Goal: Information Seeking & Learning: Compare options

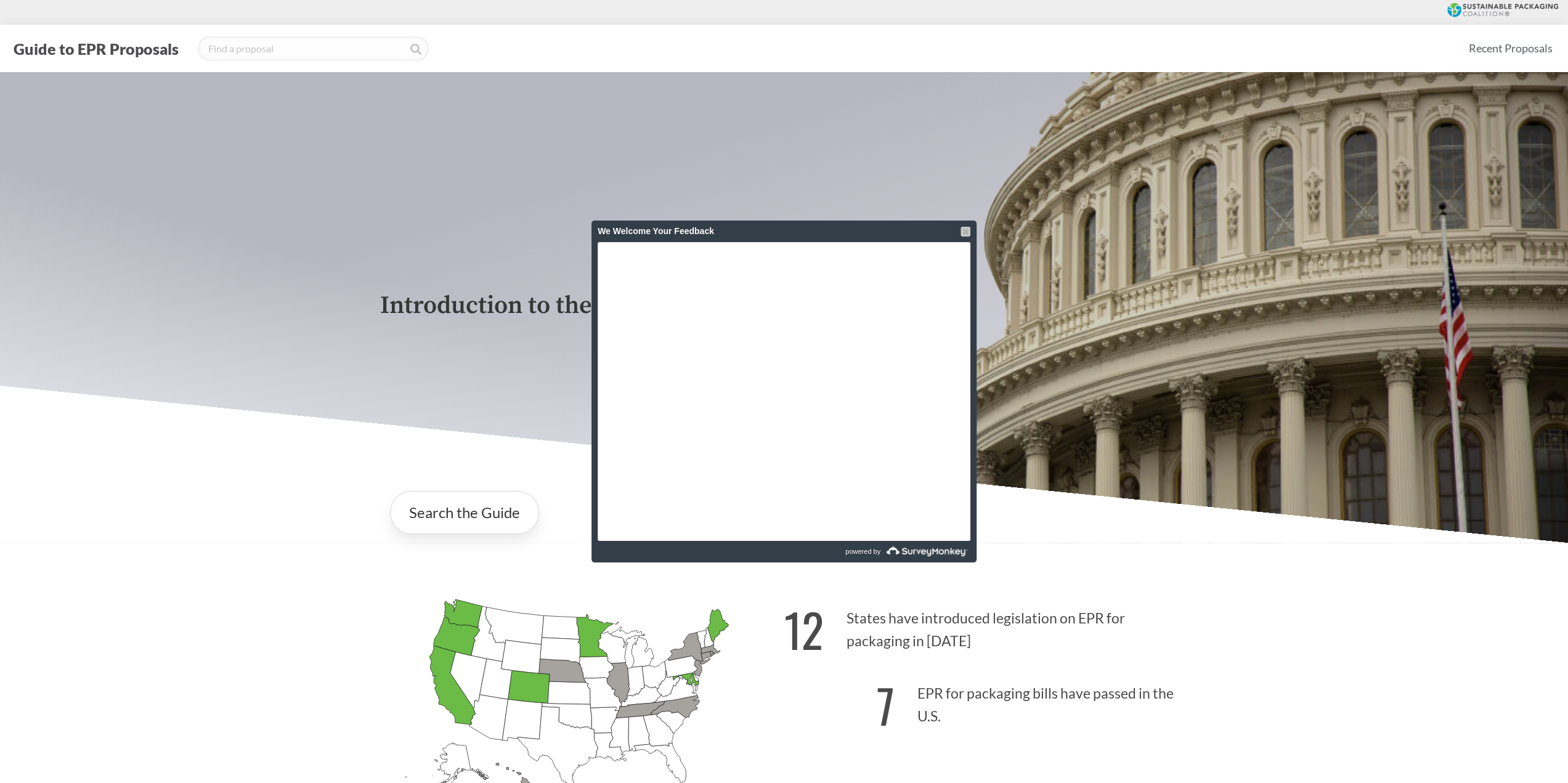
click at [964, 230] on div at bounding box center [966, 232] width 10 height 10
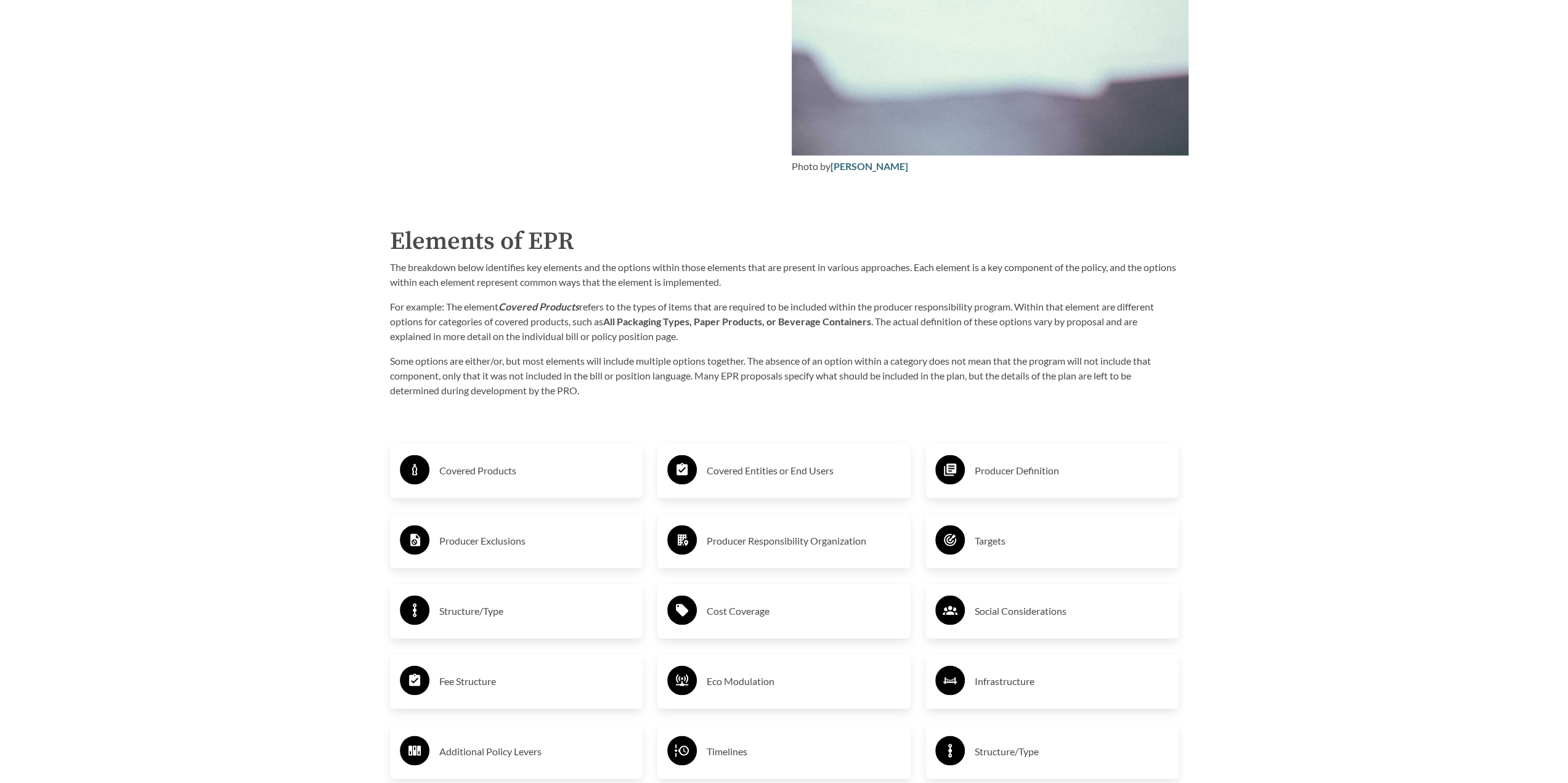
scroll to position [1971, 0]
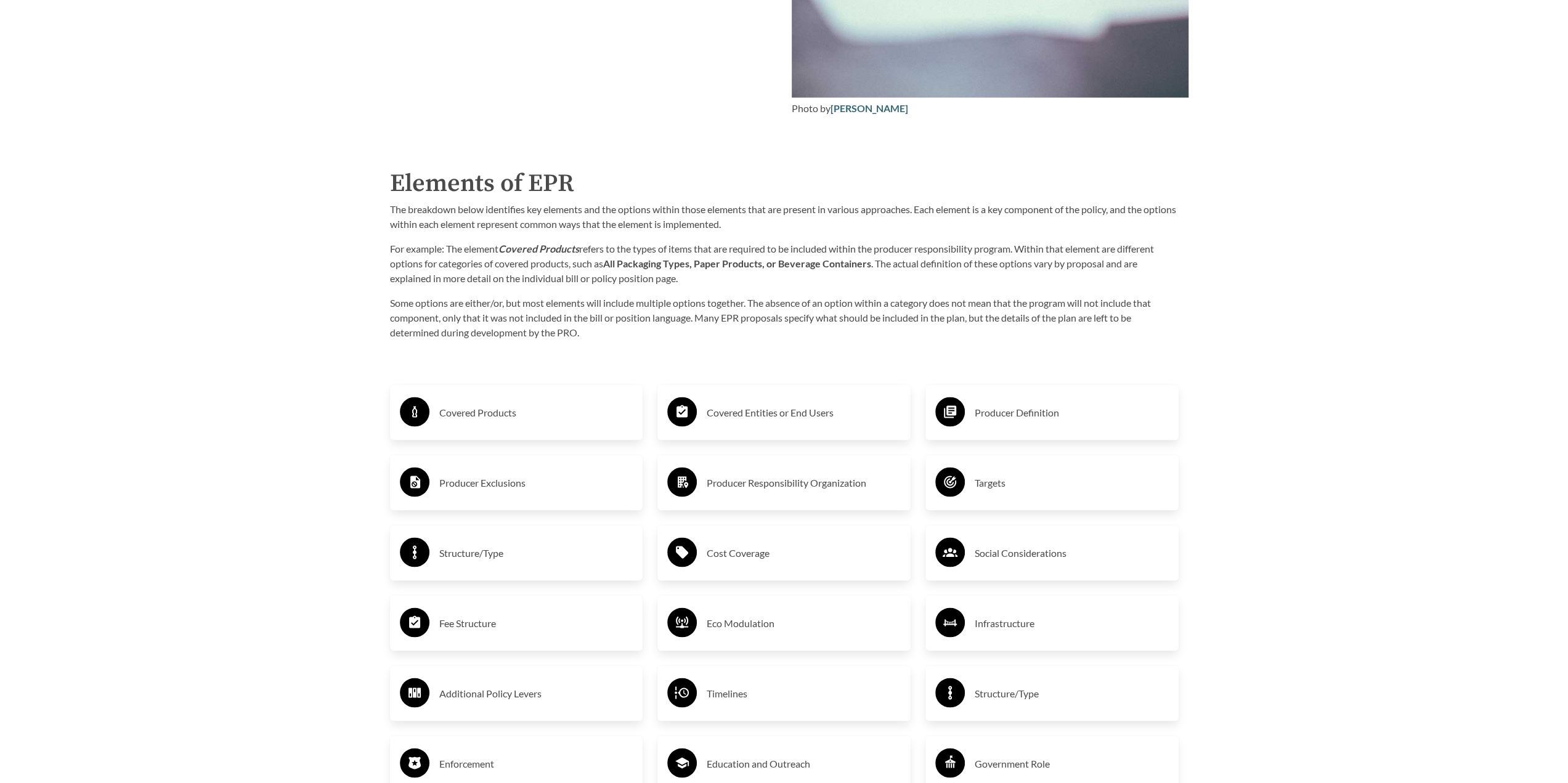
click at [1017, 416] on h3 "Producer Definition" at bounding box center [1071, 412] width 194 height 20
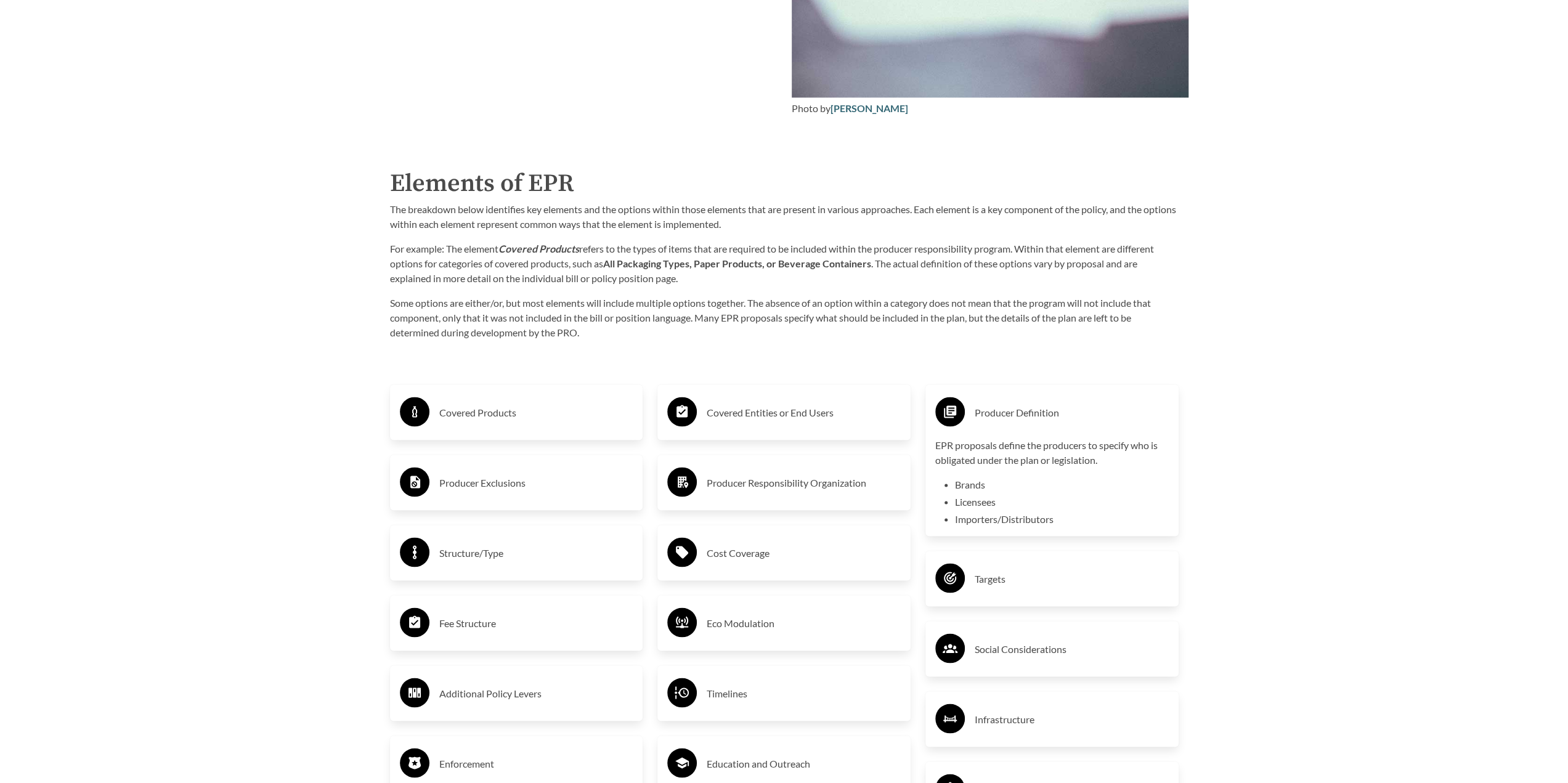
click at [734, 414] on h3 "Covered Entities or End Users" at bounding box center [804, 412] width 194 height 20
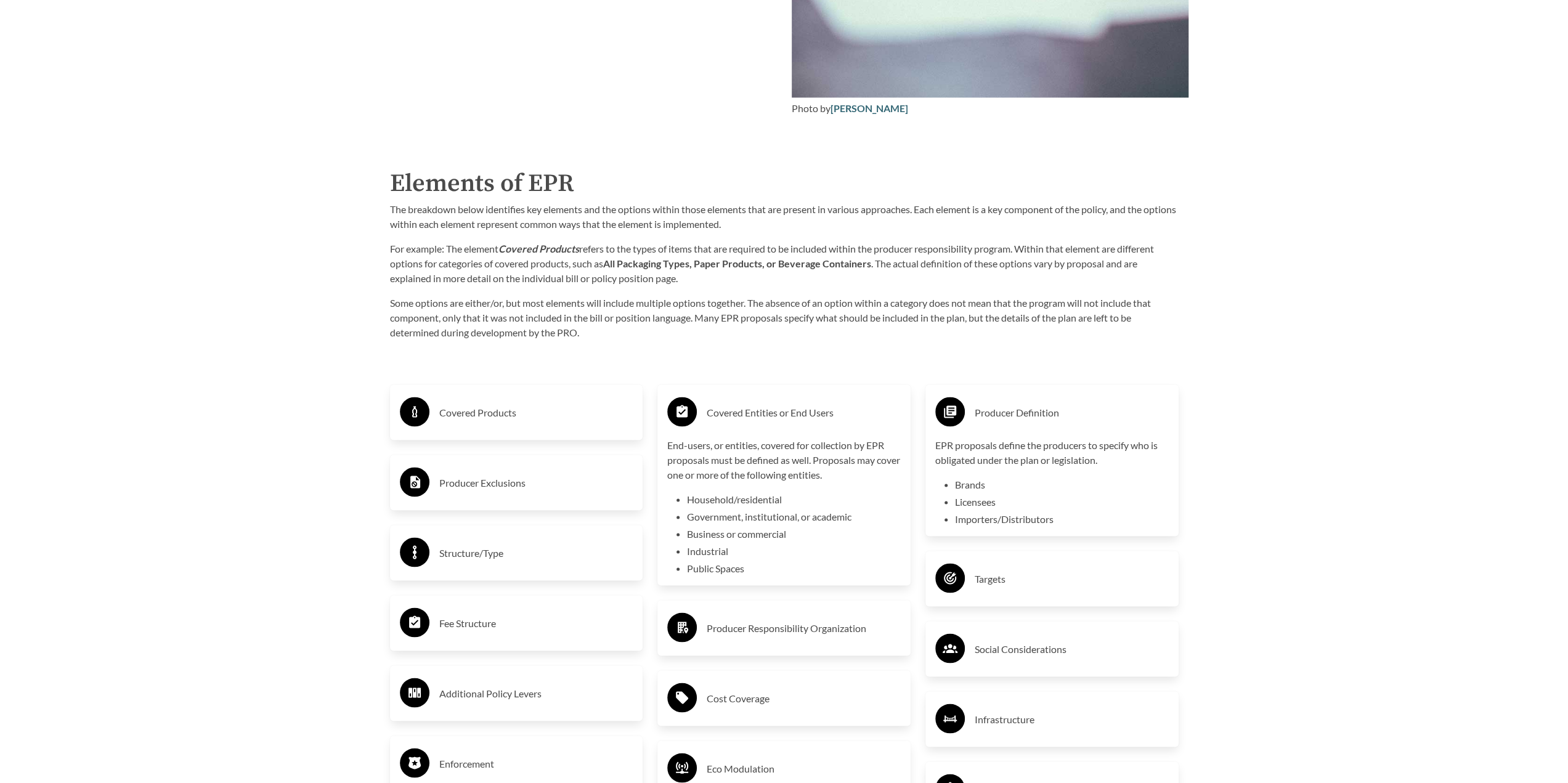
click at [474, 485] on h3 "Producer Exclusions" at bounding box center [536, 482] width 194 height 20
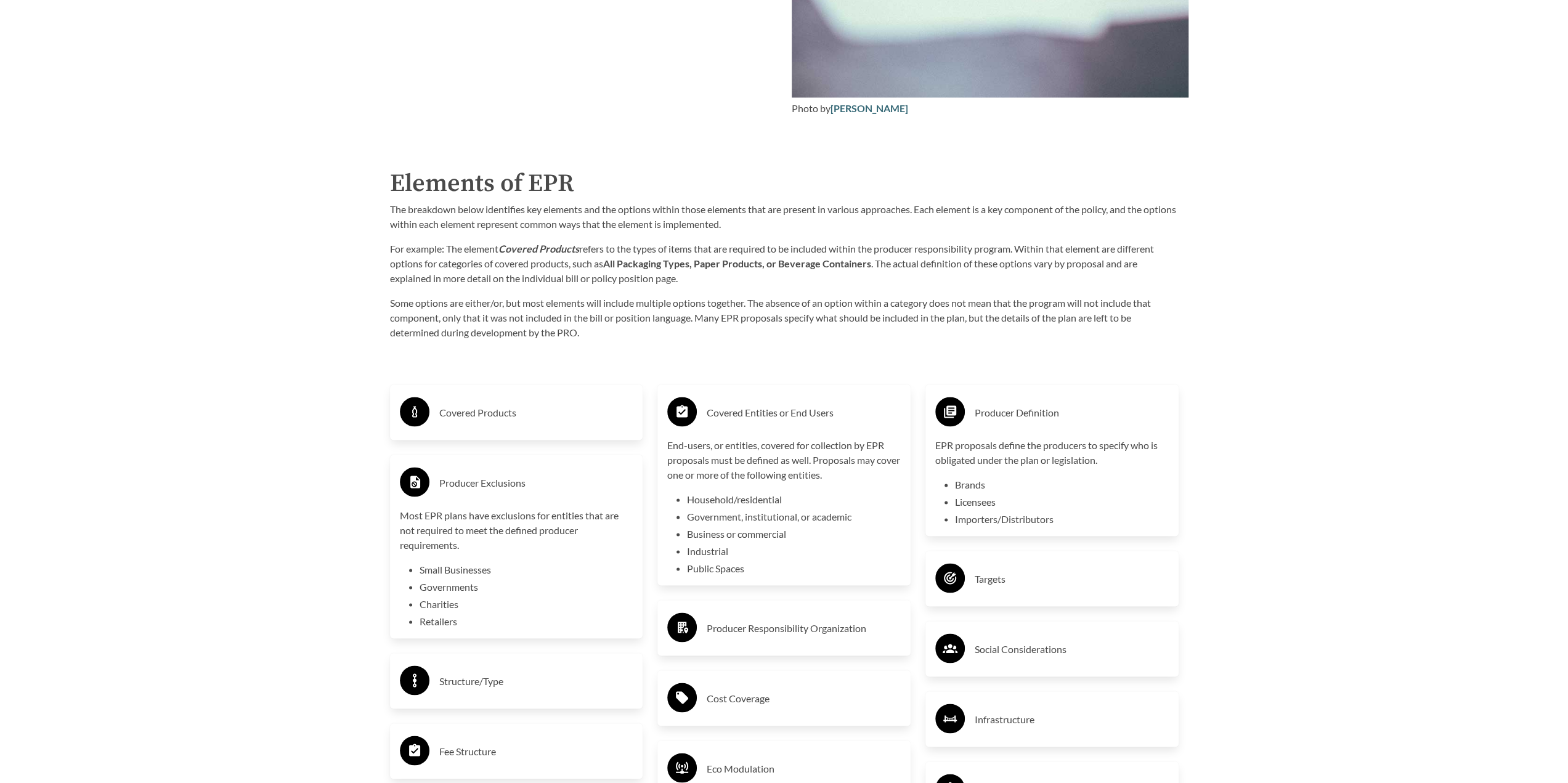
click at [486, 409] on h3 "Covered Products" at bounding box center [536, 412] width 194 height 20
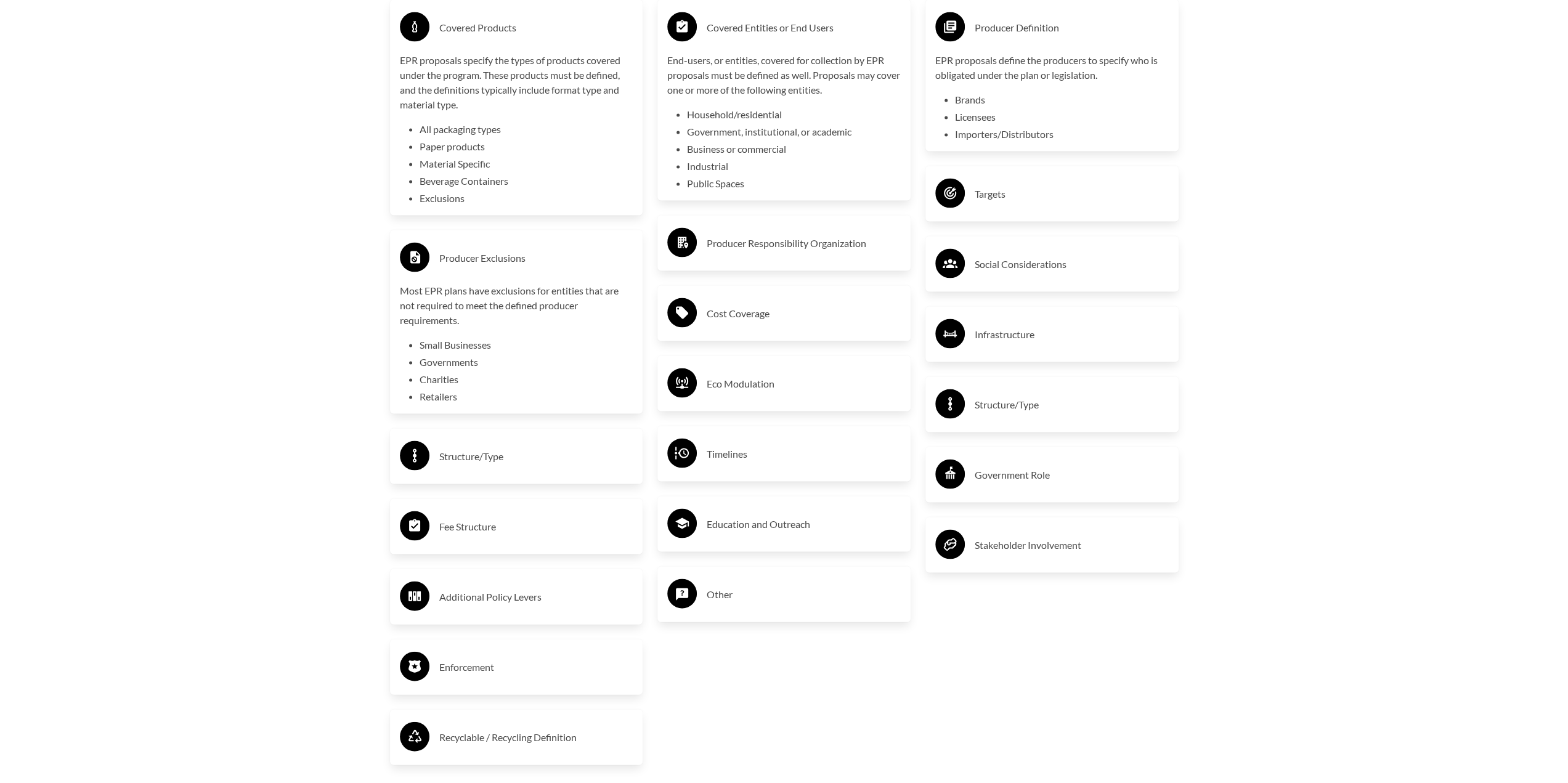
scroll to position [2464, 0]
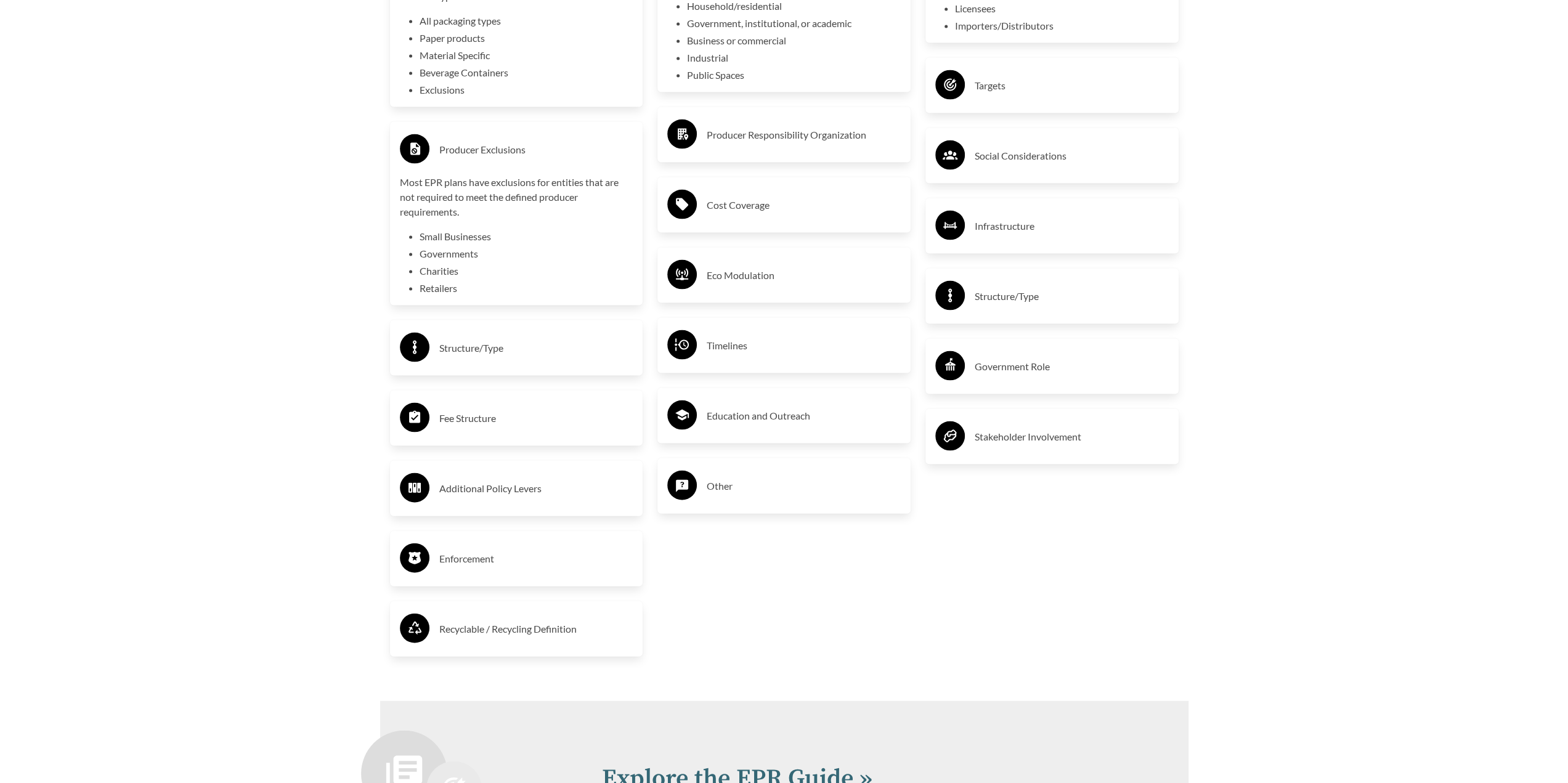
click at [524, 630] on h3 "Recyclable / Recycling Definition" at bounding box center [536, 628] width 194 height 20
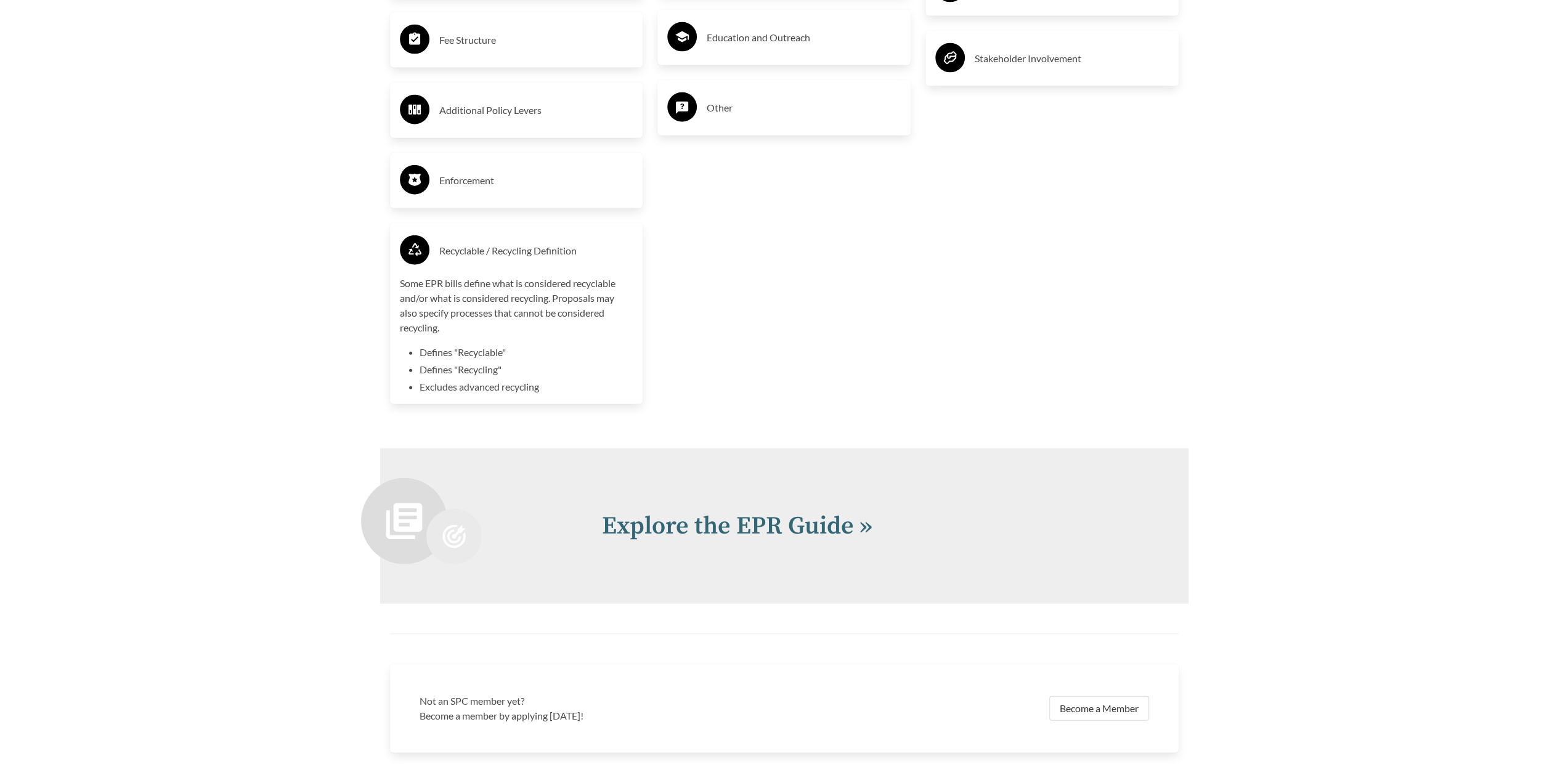
scroll to position [3019, 0]
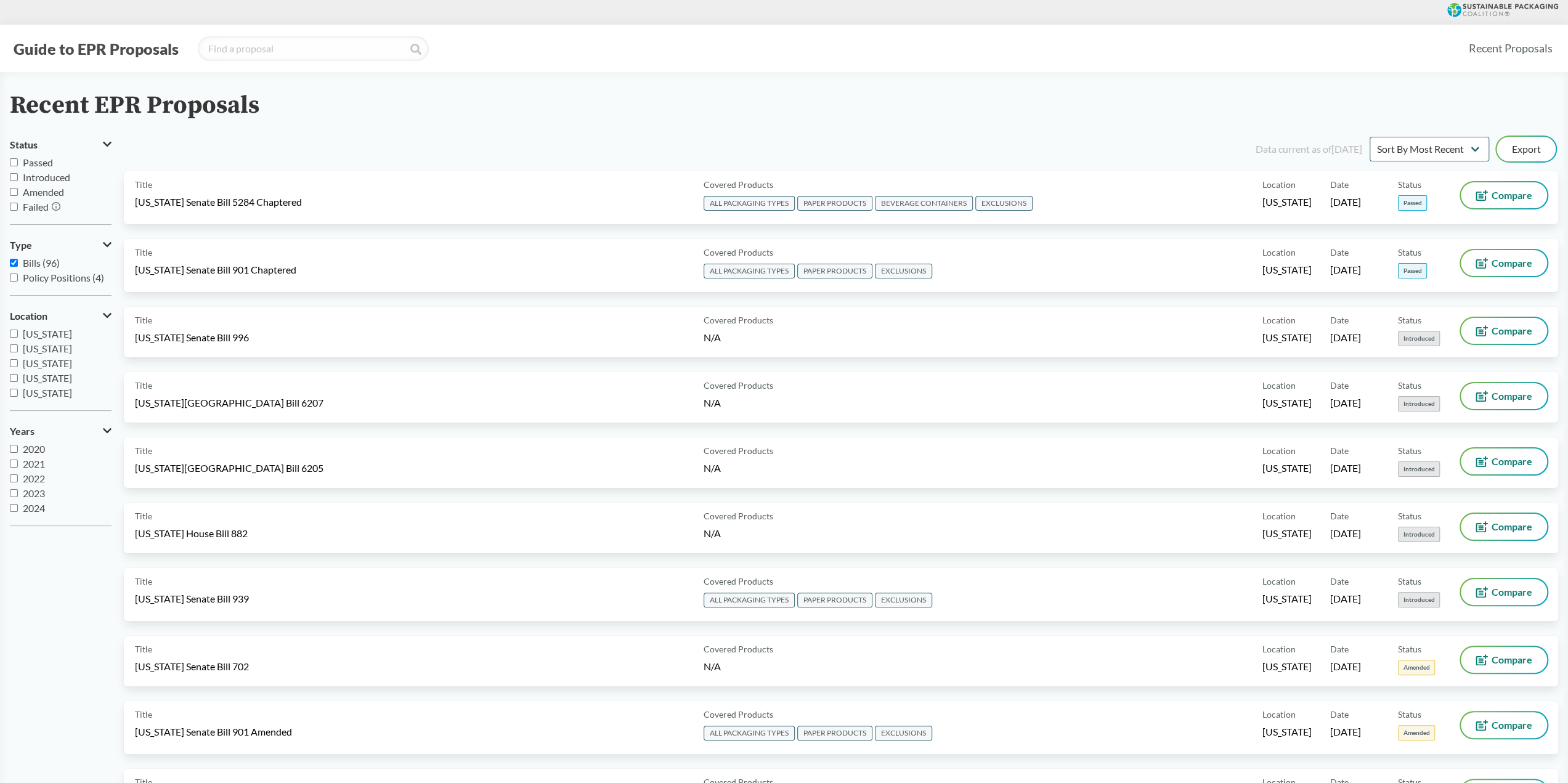
click at [14, 162] on input "Passed" at bounding box center [14, 162] width 8 height 8
checkbox input "true"
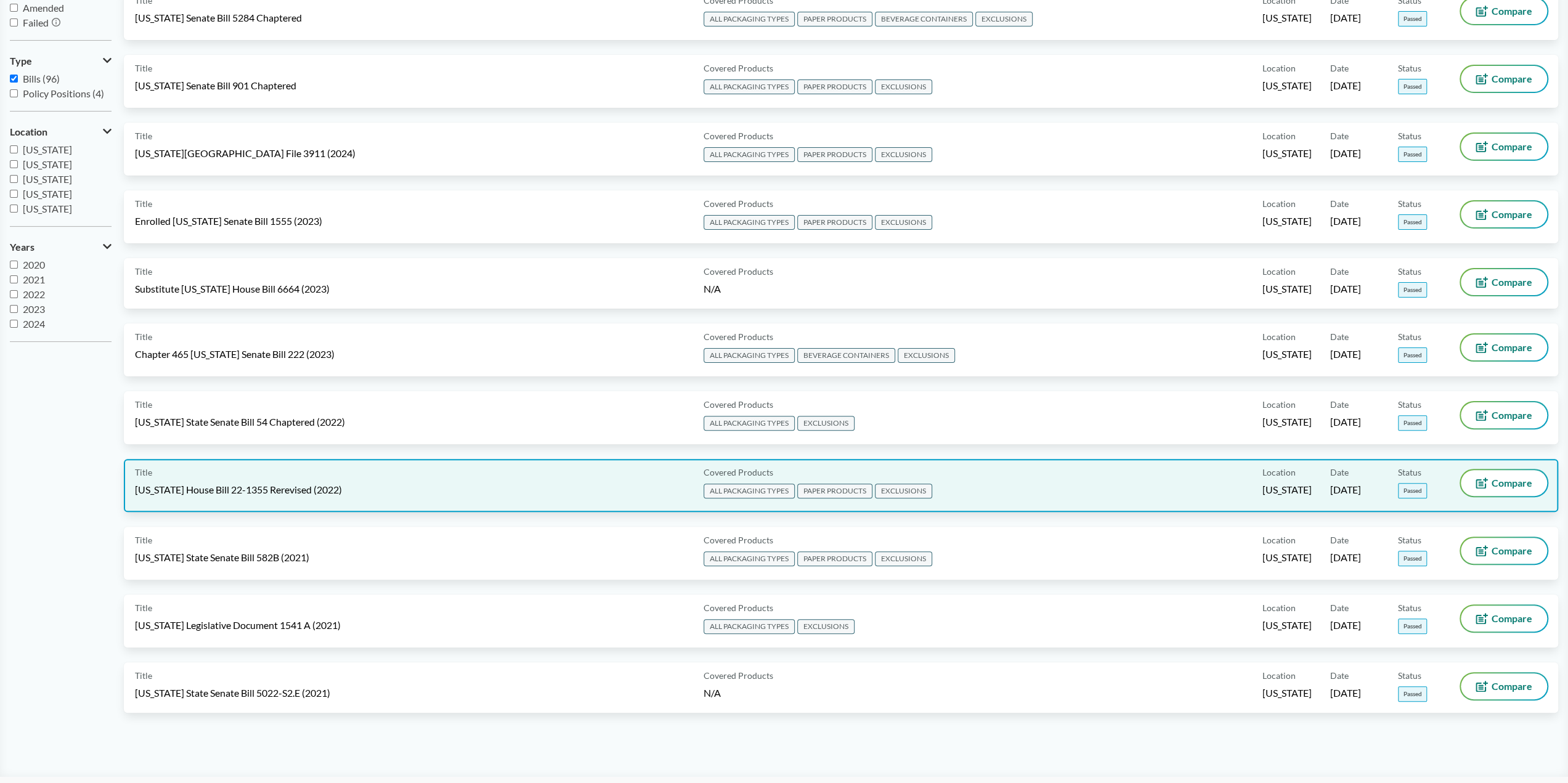
scroll to position [185, 0]
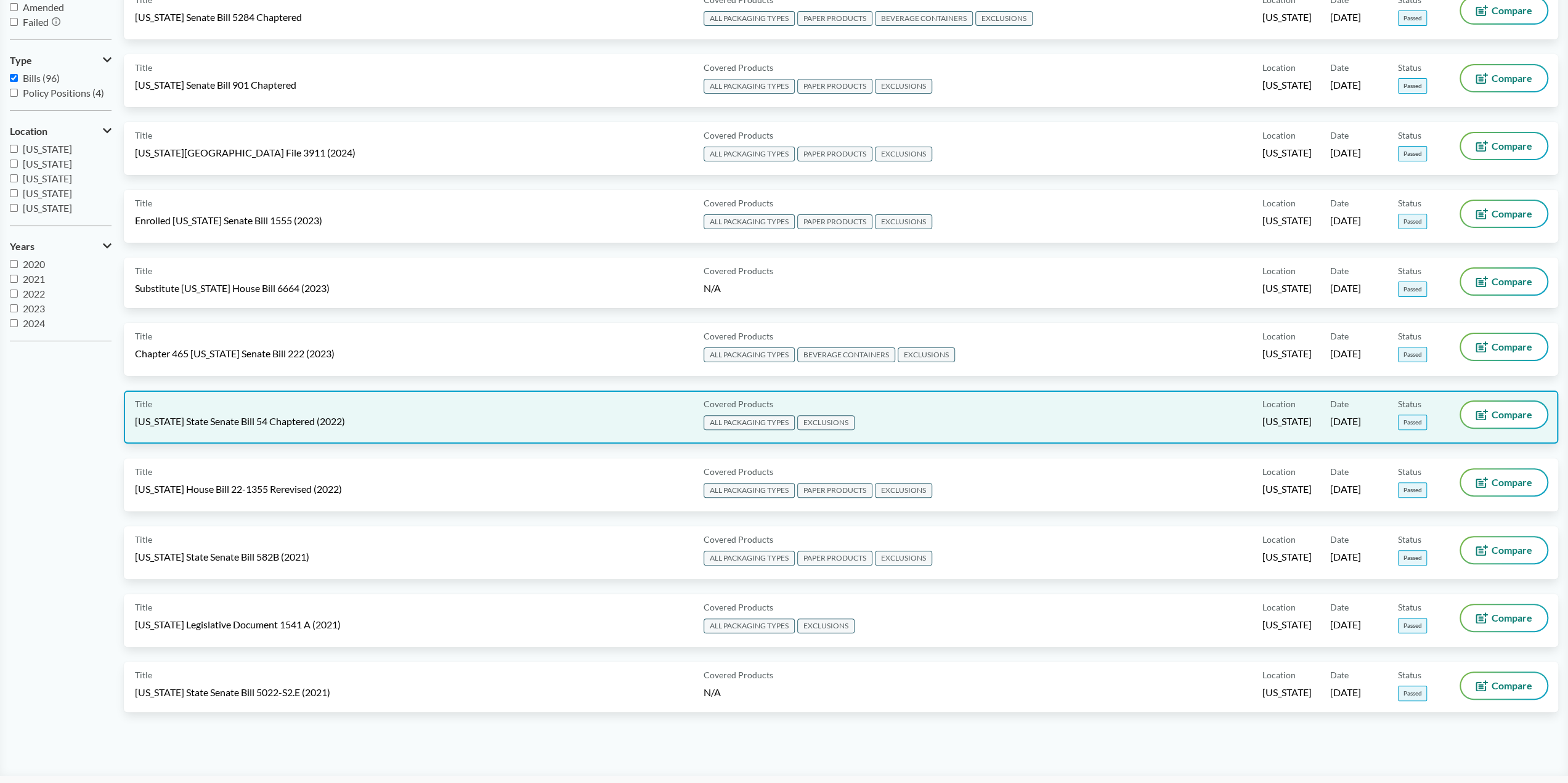
click at [818, 422] on span "EXCLUSIONS" at bounding box center [826, 422] width 57 height 15
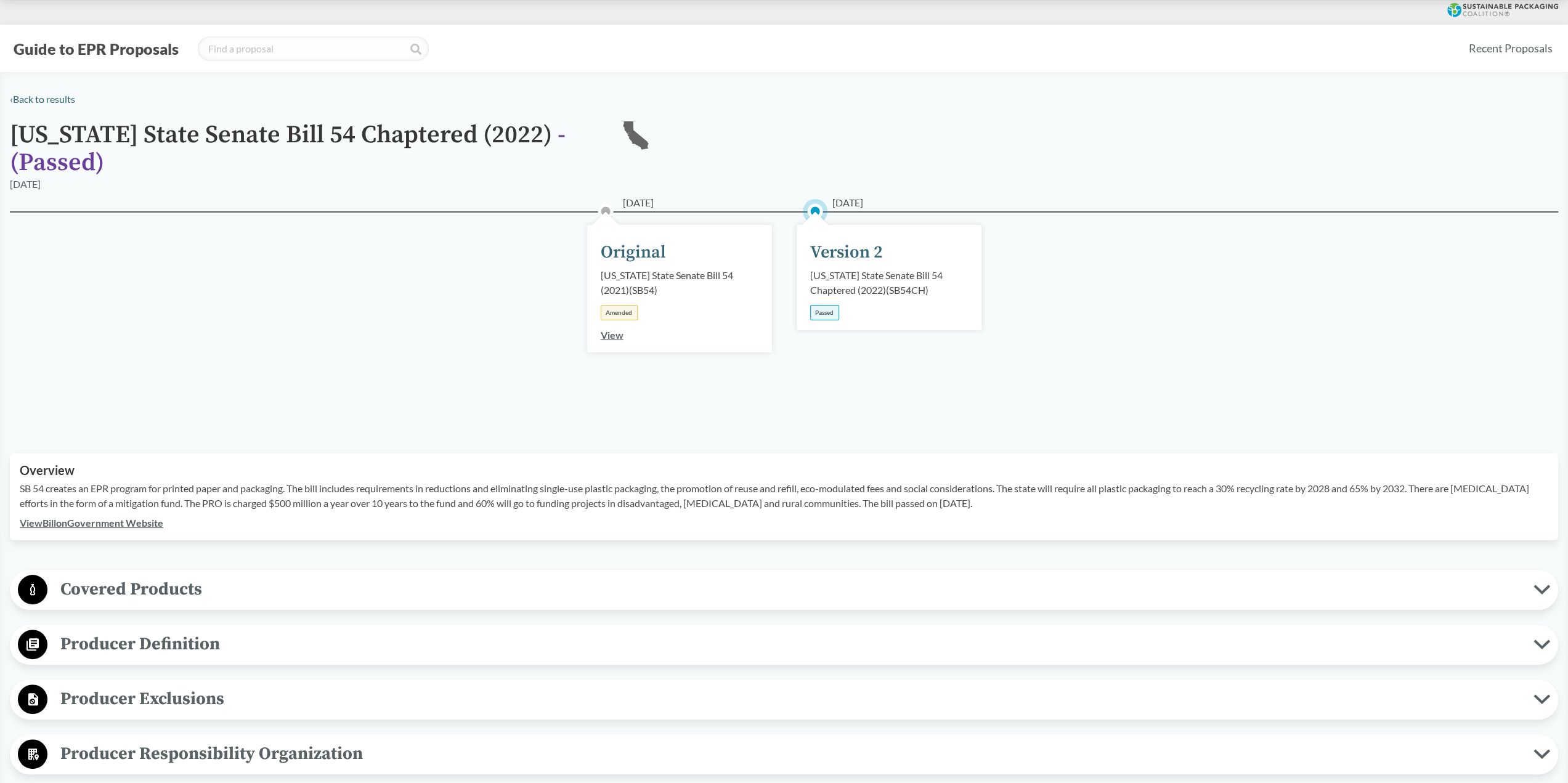
click at [164, 590] on span "Covered Products" at bounding box center [790, 589] width 1486 height 27
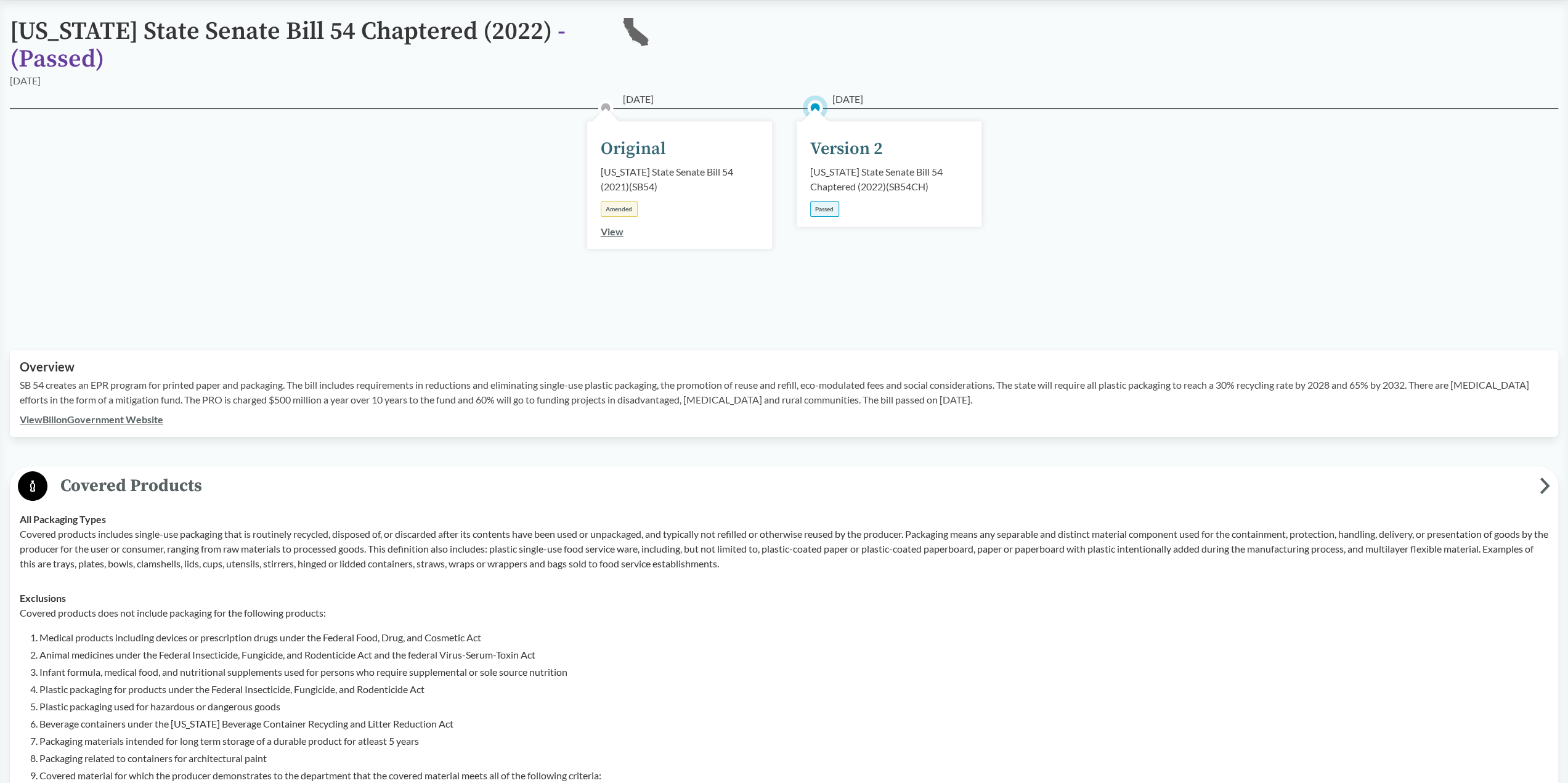
scroll to position [123, 0]
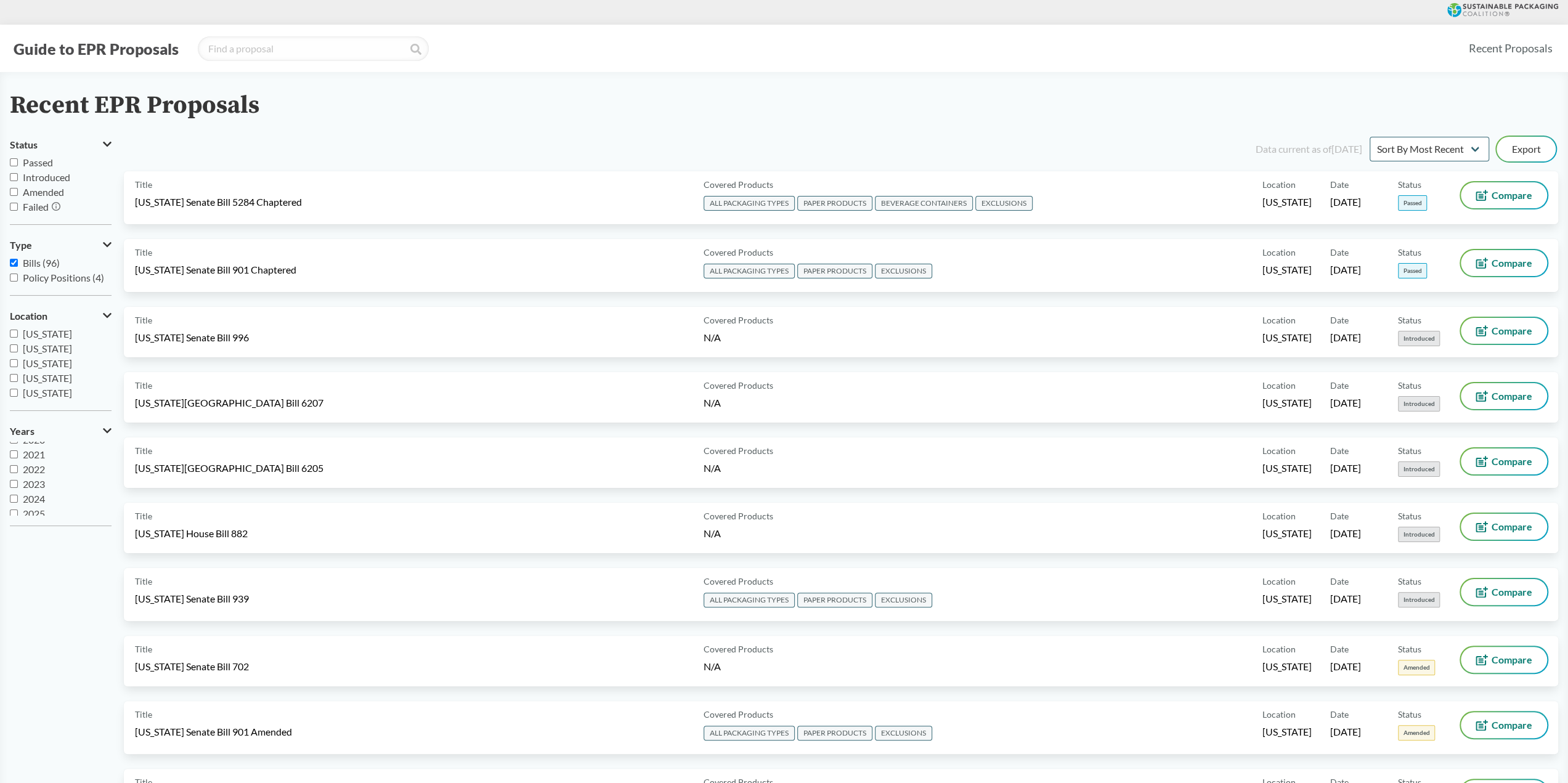
scroll to position [15, 0]
click at [15, 162] on input "Passed" at bounding box center [14, 162] width 8 height 8
checkbox input "true"
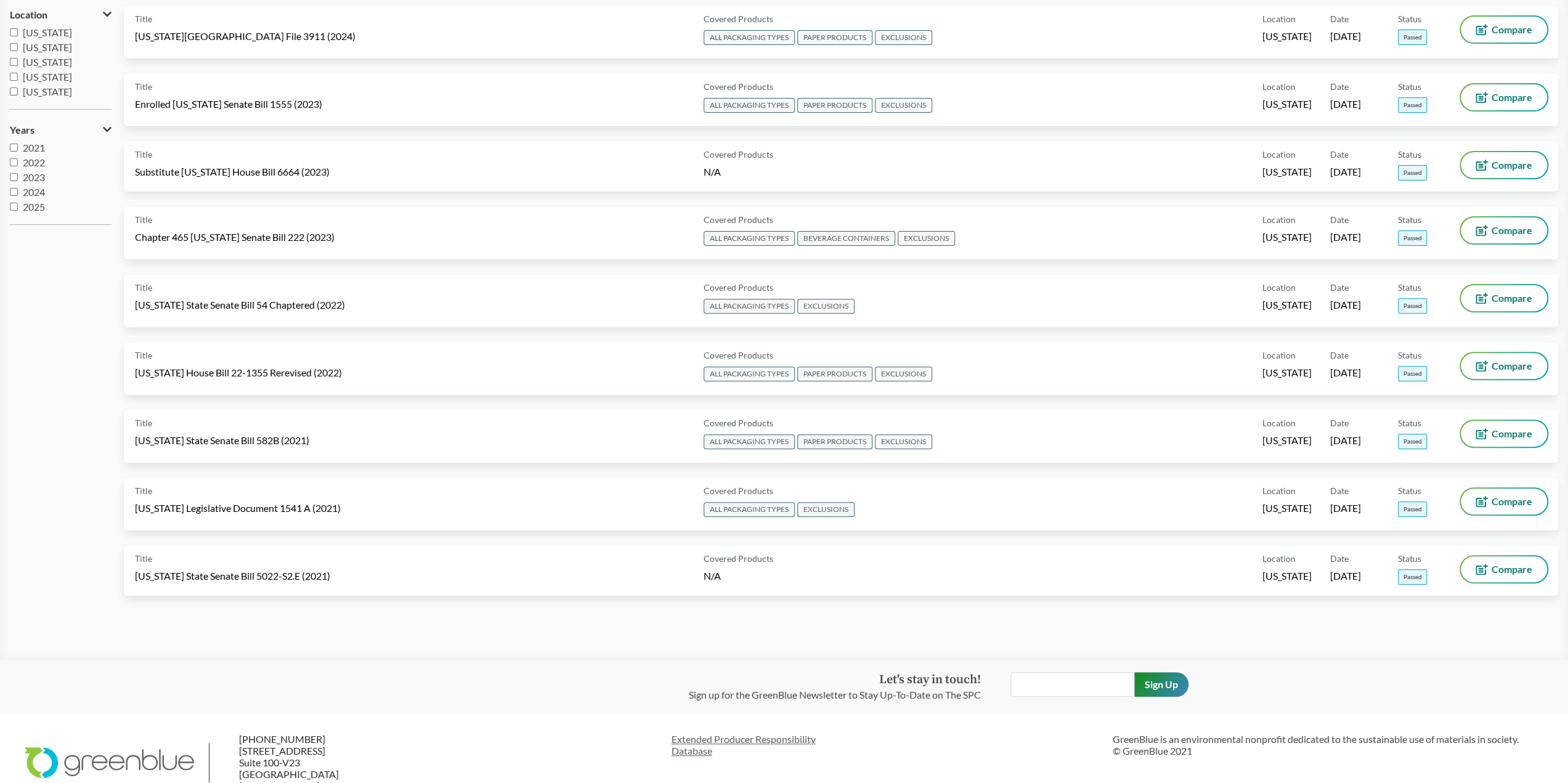
scroll to position [308, 0]
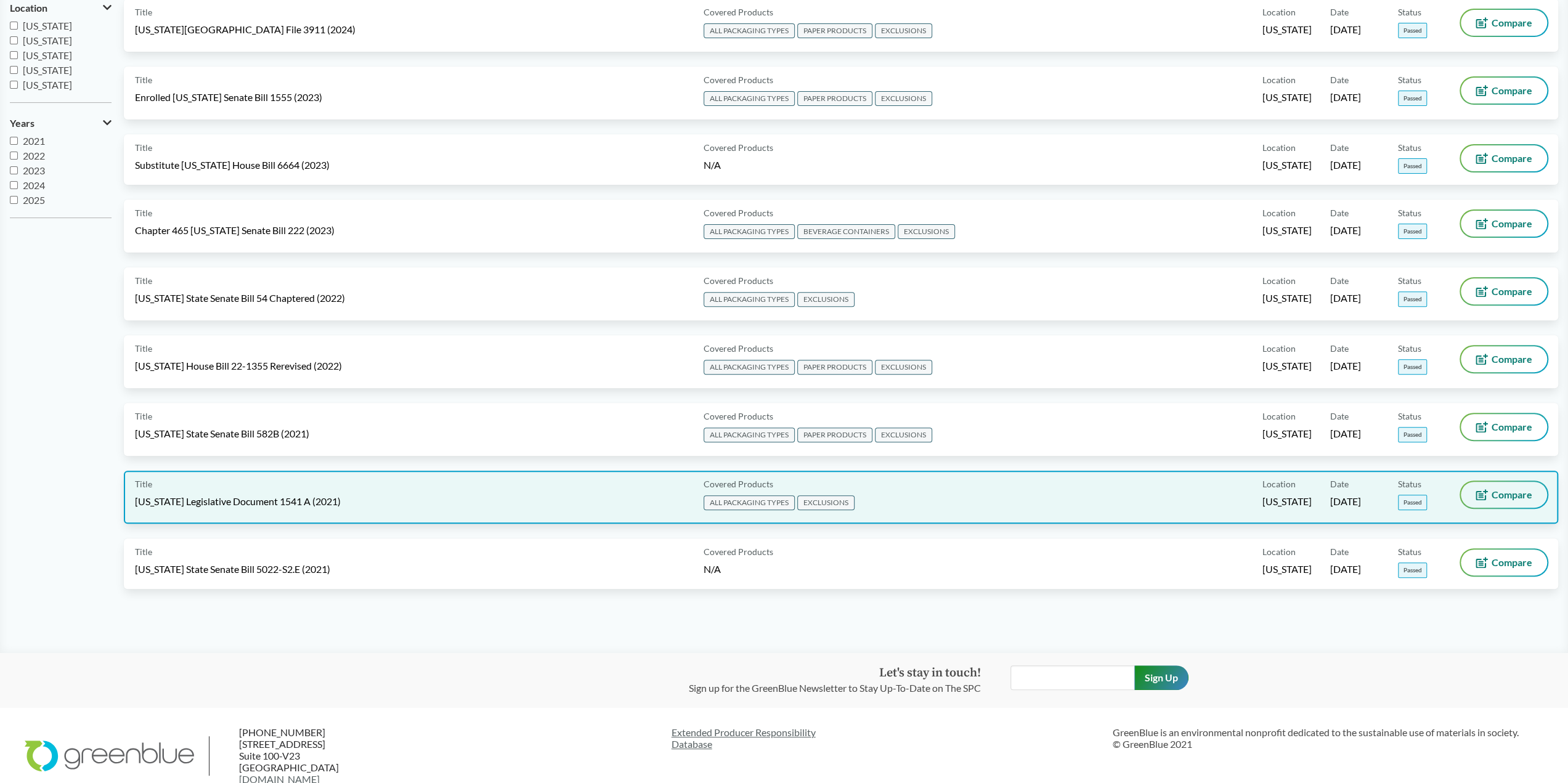
click at [1509, 494] on span "Compare" at bounding box center [1512, 495] width 41 height 10
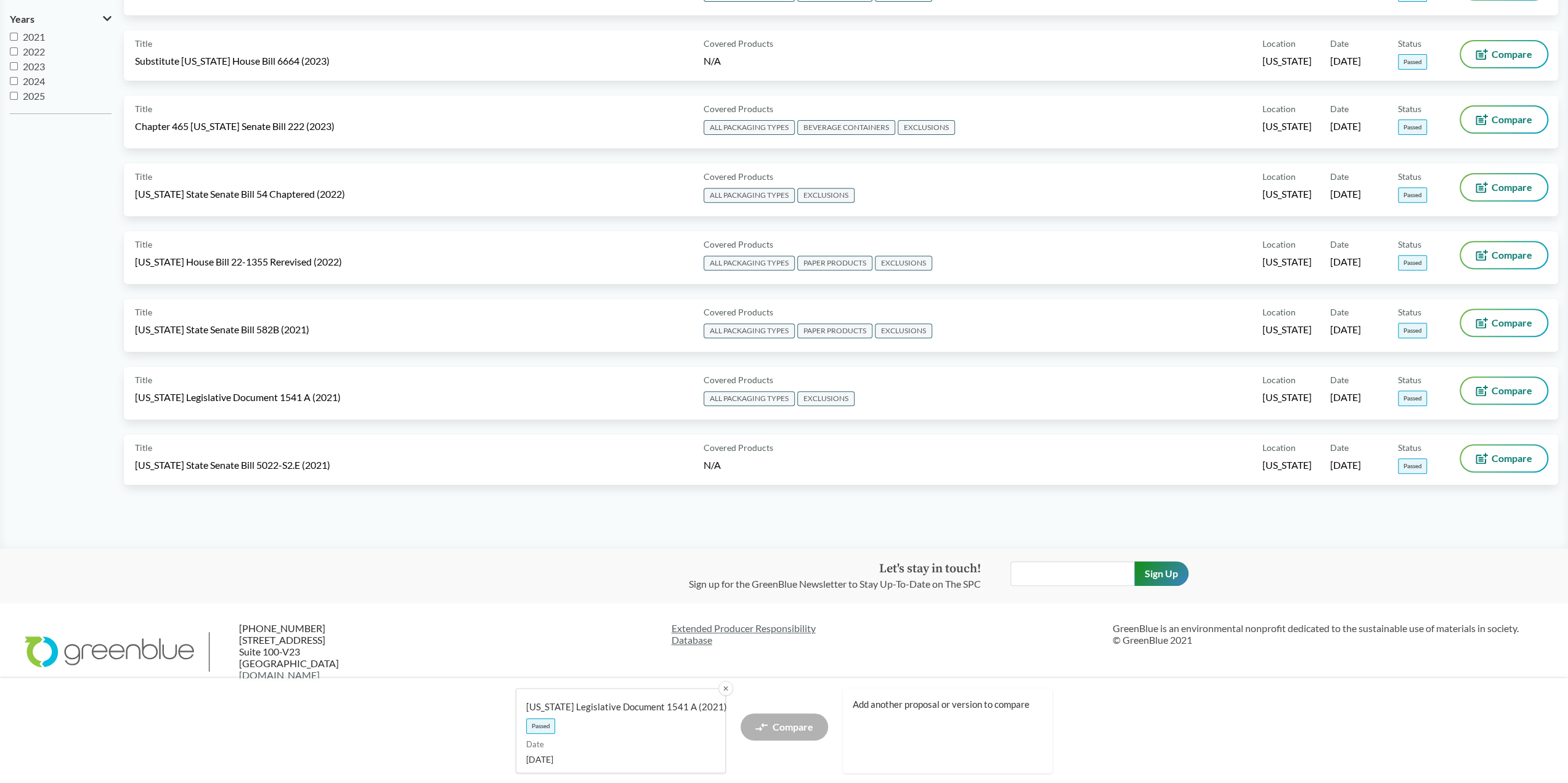
scroll to position [433, 0]
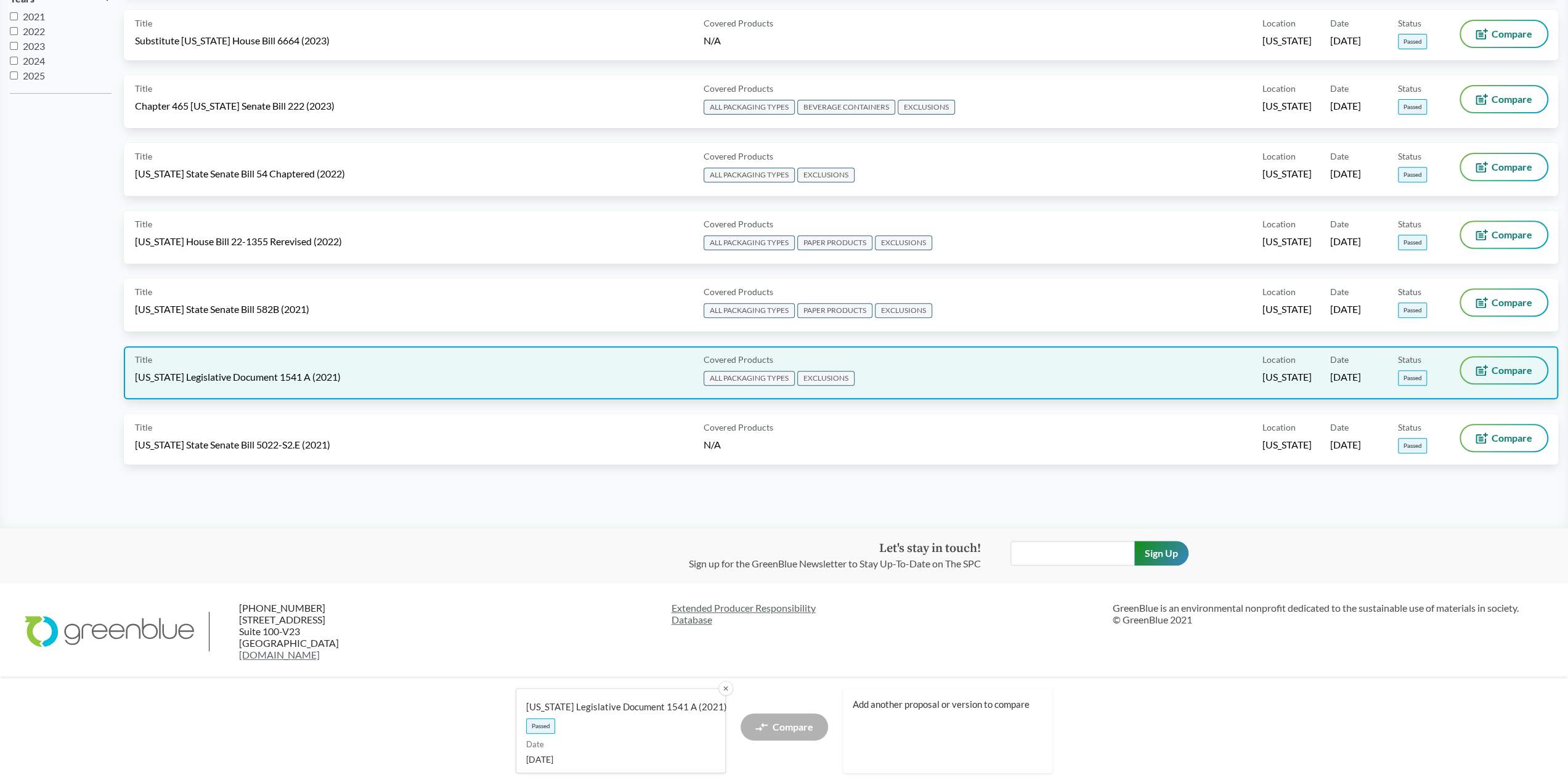
click at [1495, 370] on span "Compare" at bounding box center [1512, 370] width 41 height 10
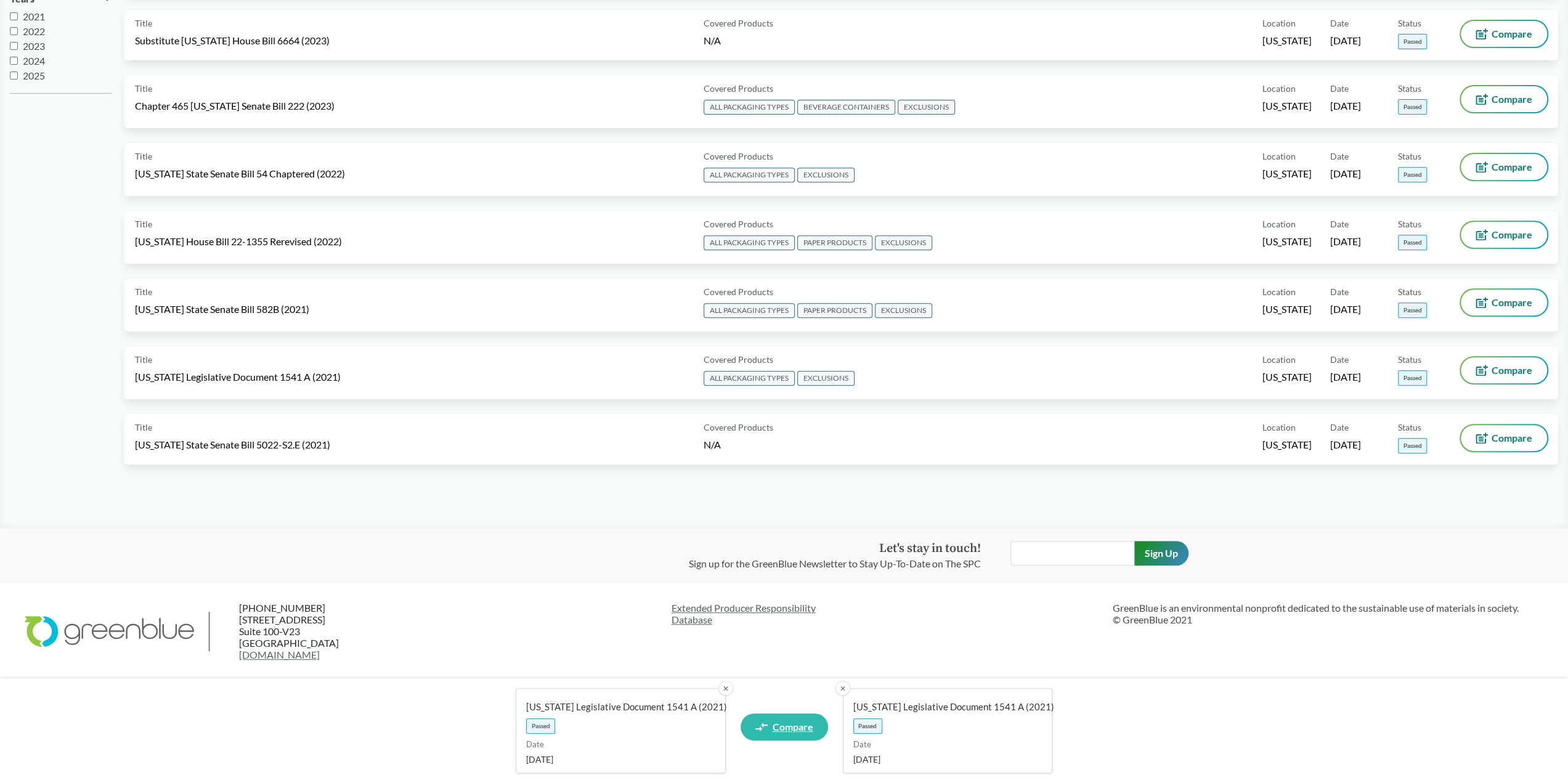
click at [778, 731] on span "Compare" at bounding box center [793, 727] width 41 height 10
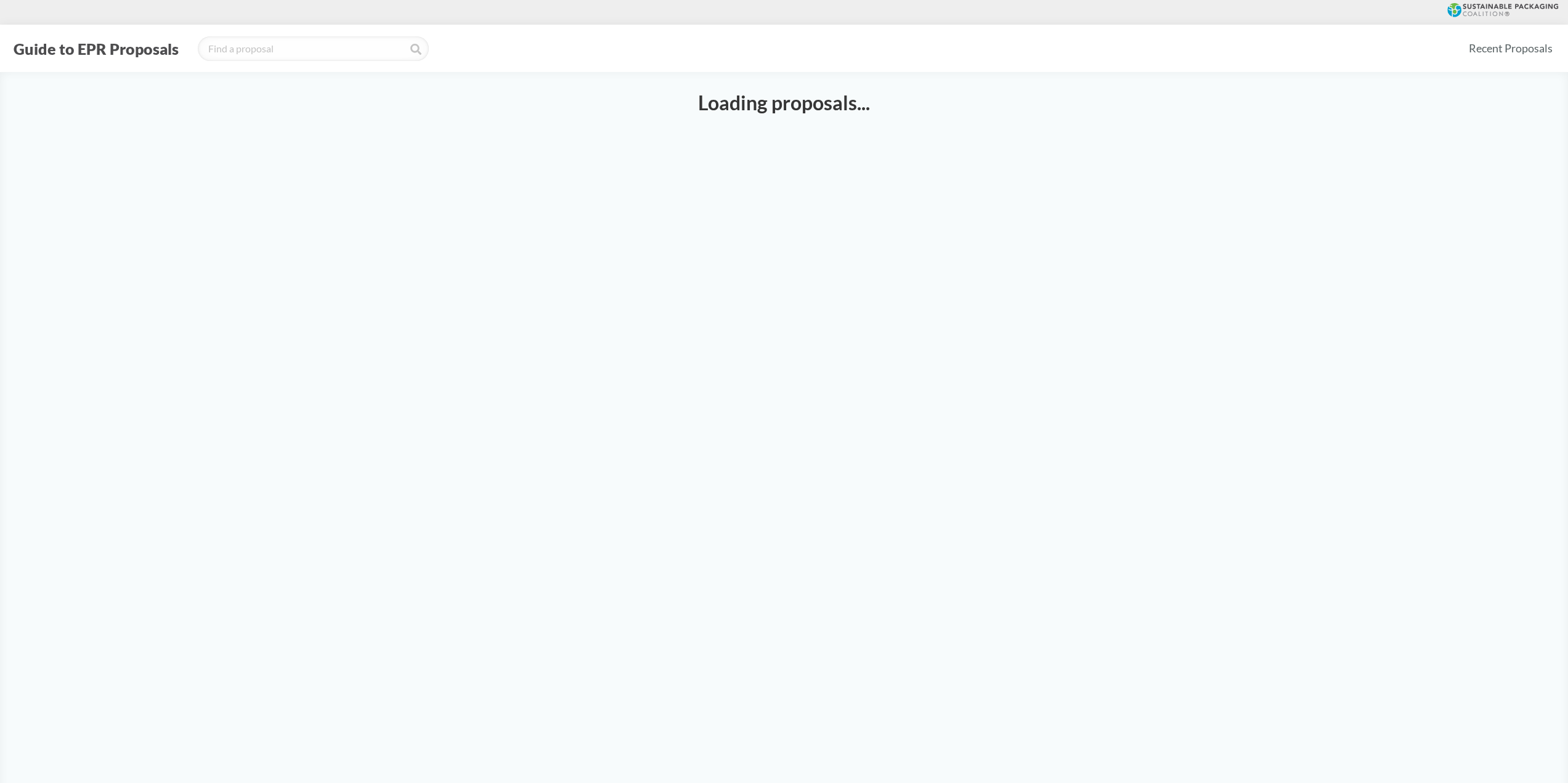
select select "LD1541A"
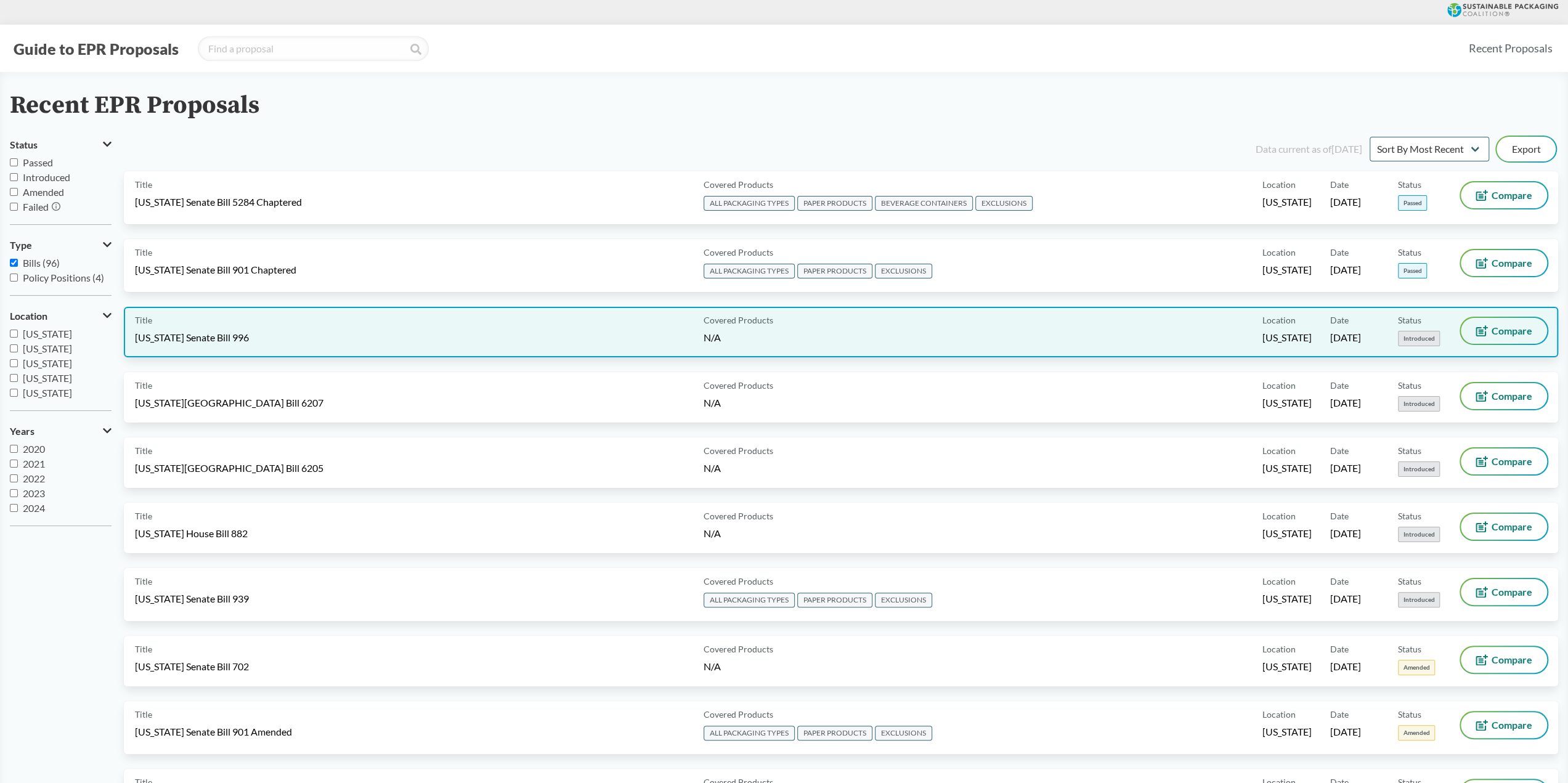
click at [1500, 332] on span "Compare" at bounding box center [1512, 331] width 41 height 10
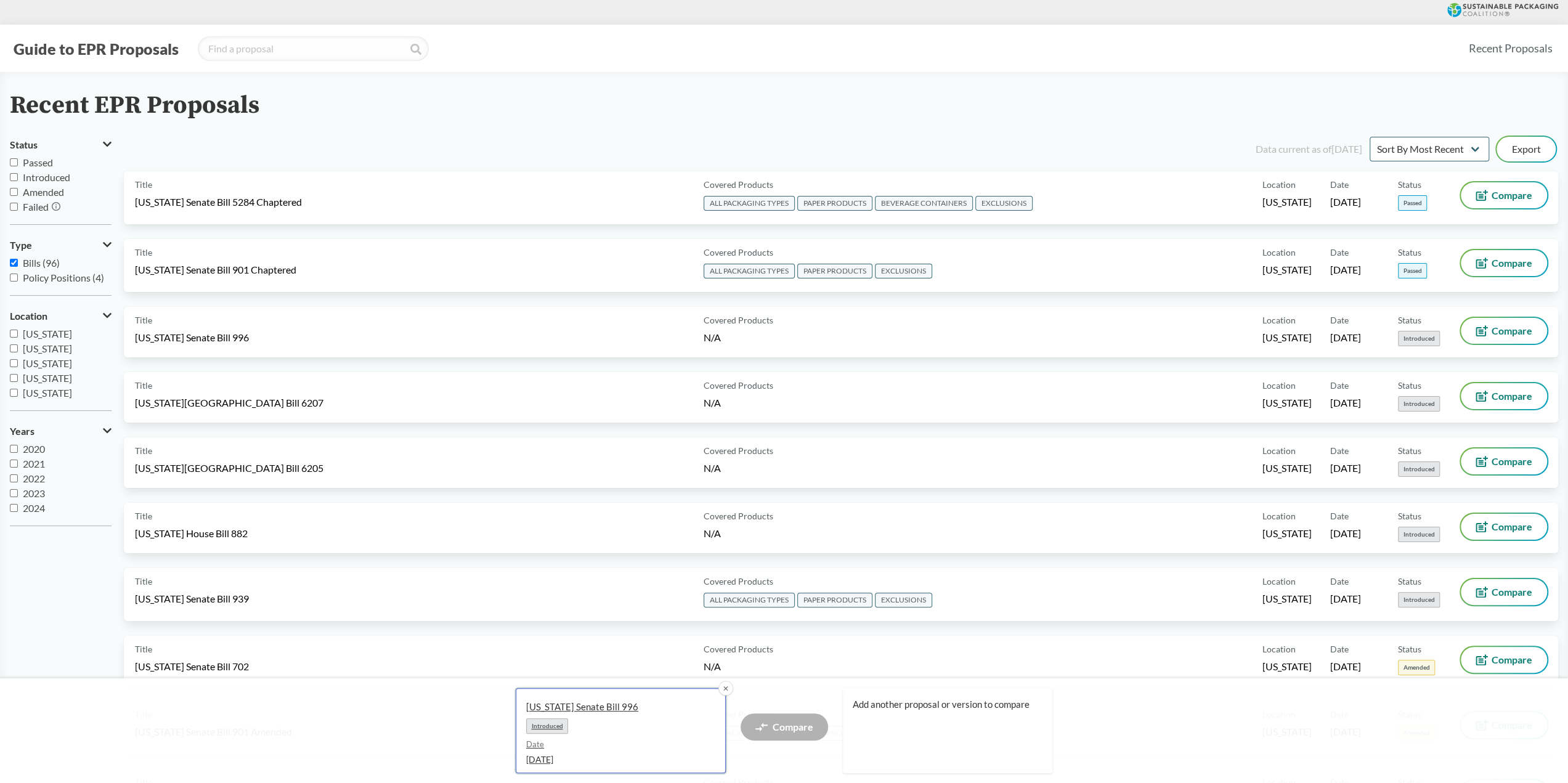
click at [544, 729] on span "Introduced" at bounding box center [547, 726] width 42 height 15
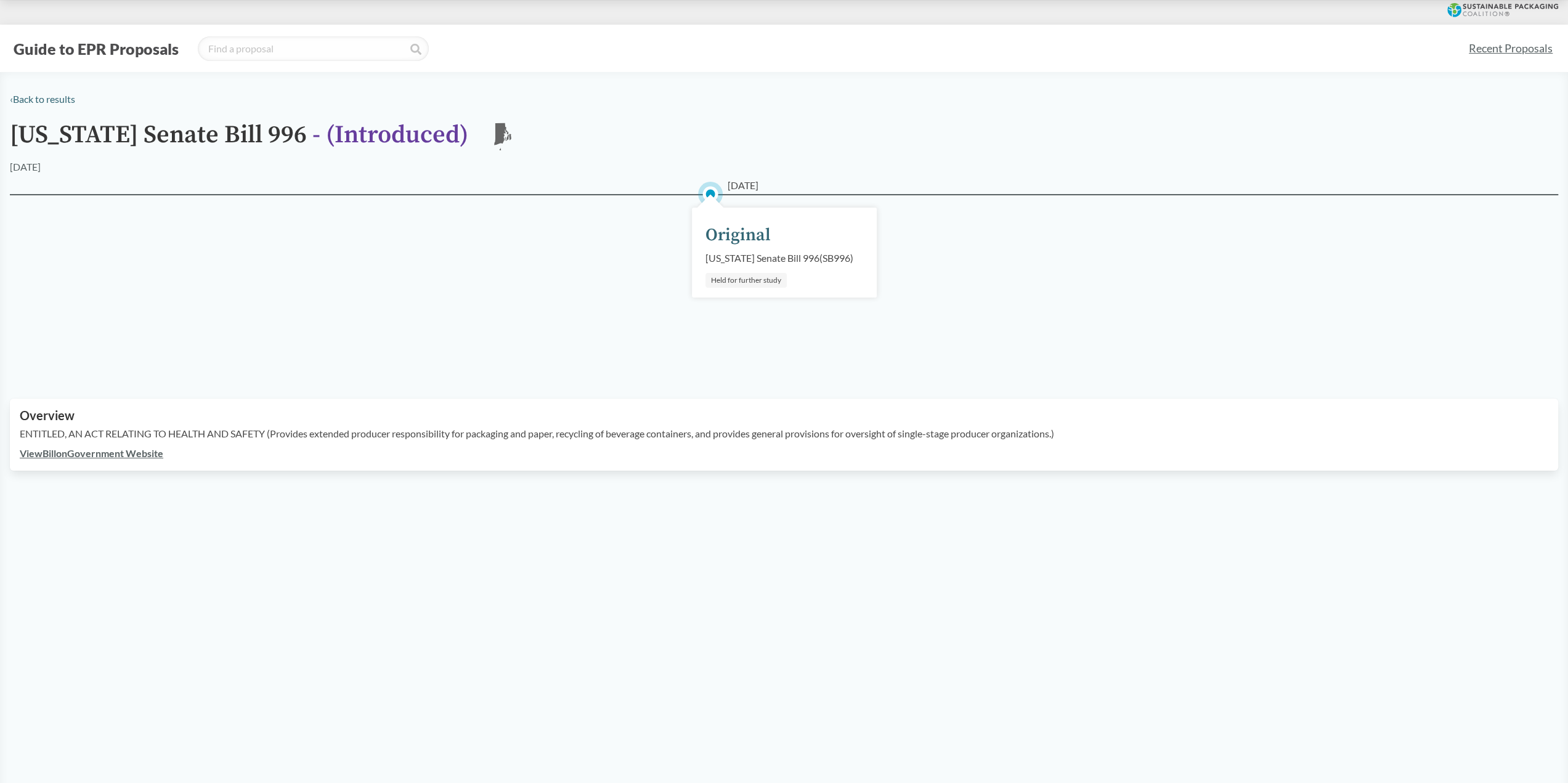
click at [138, 459] on link "View Bill on Government Website" at bounding box center [91, 453] width 144 height 12
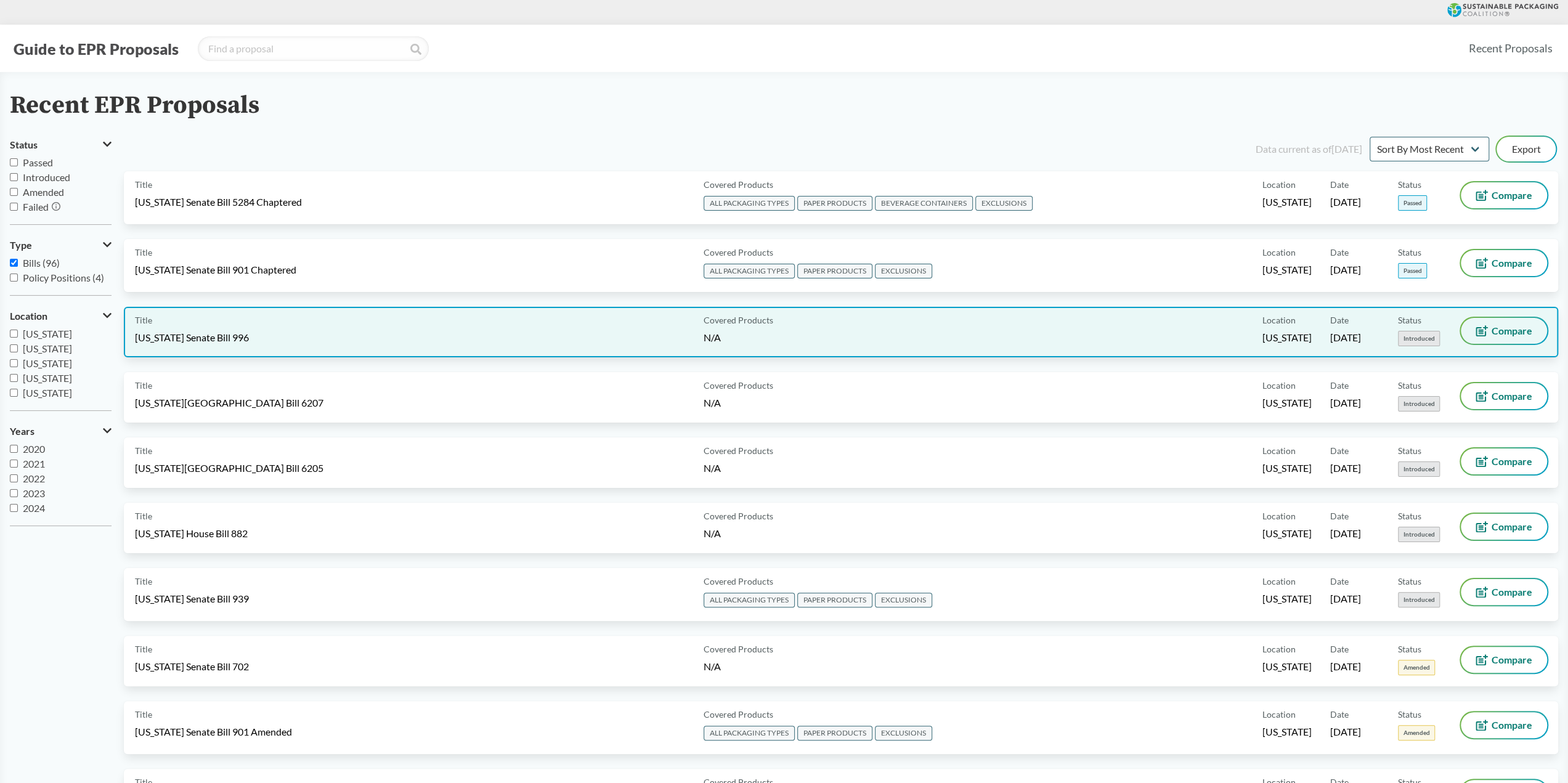
click at [1493, 336] on span "Compare" at bounding box center [1512, 331] width 41 height 10
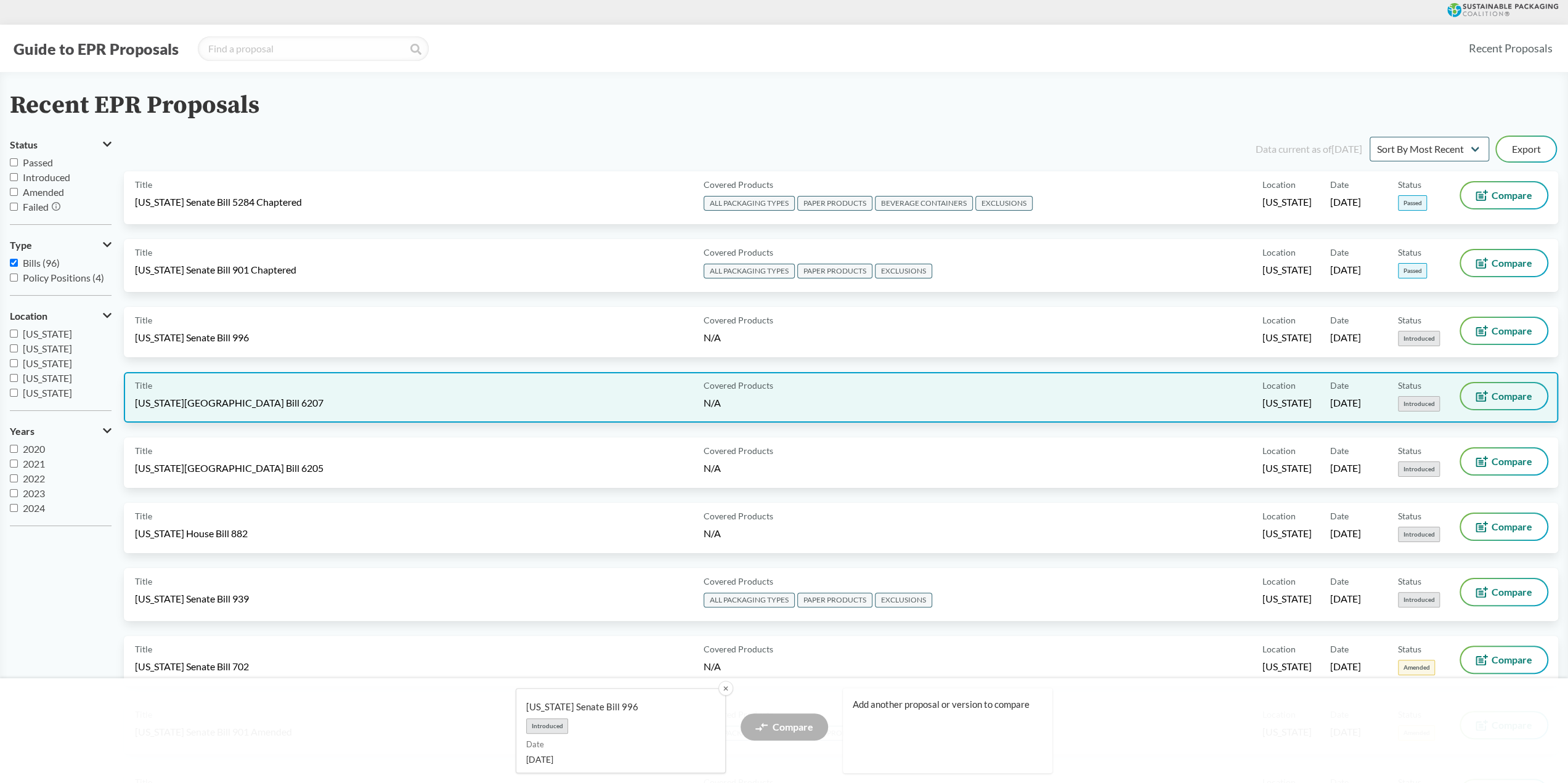
click at [1498, 396] on span "Compare" at bounding box center [1512, 397] width 41 height 10
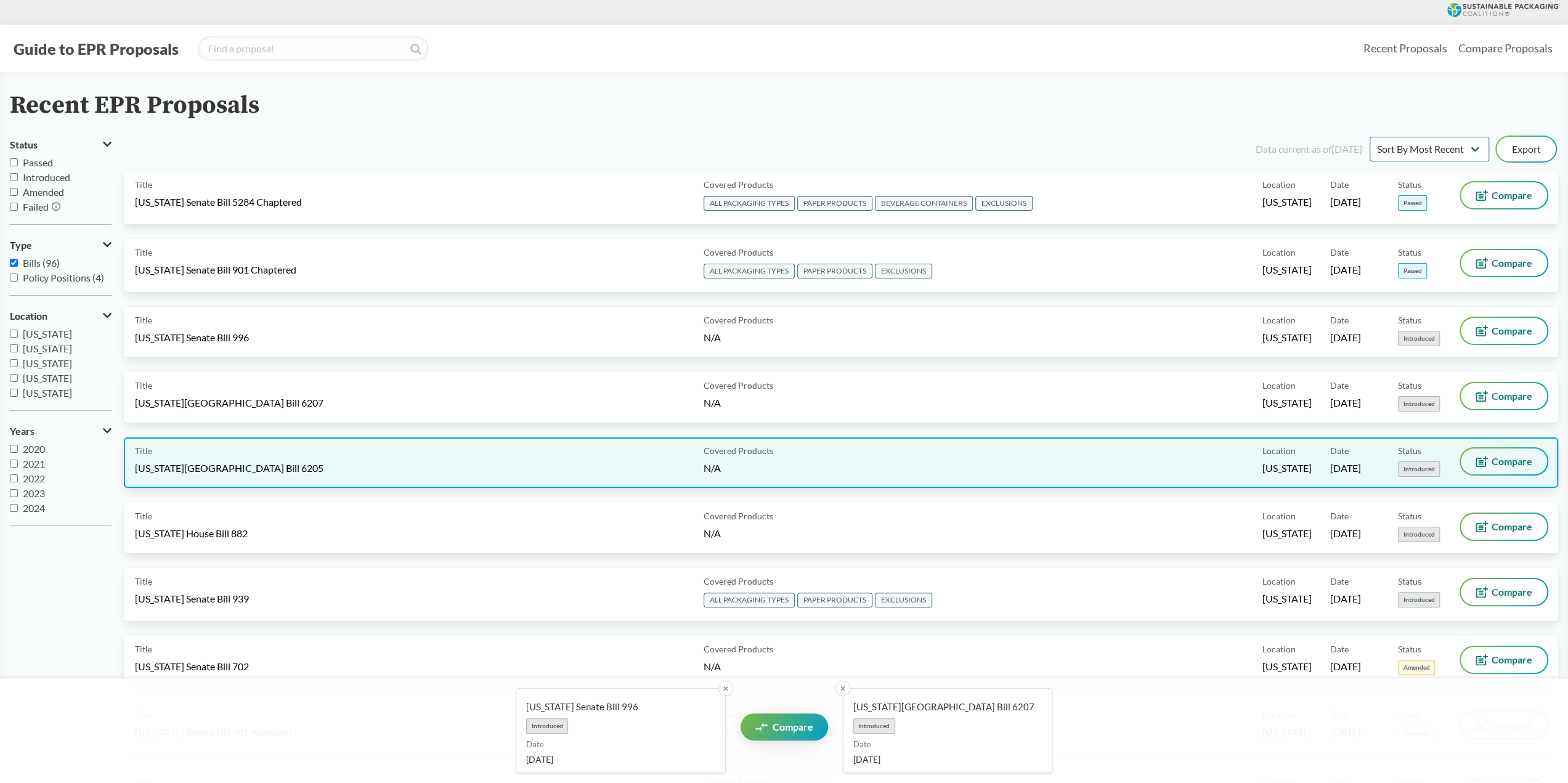
click at [1505, 453] on button "Compare" at bounding box center [1504, 462] width 86 height 26
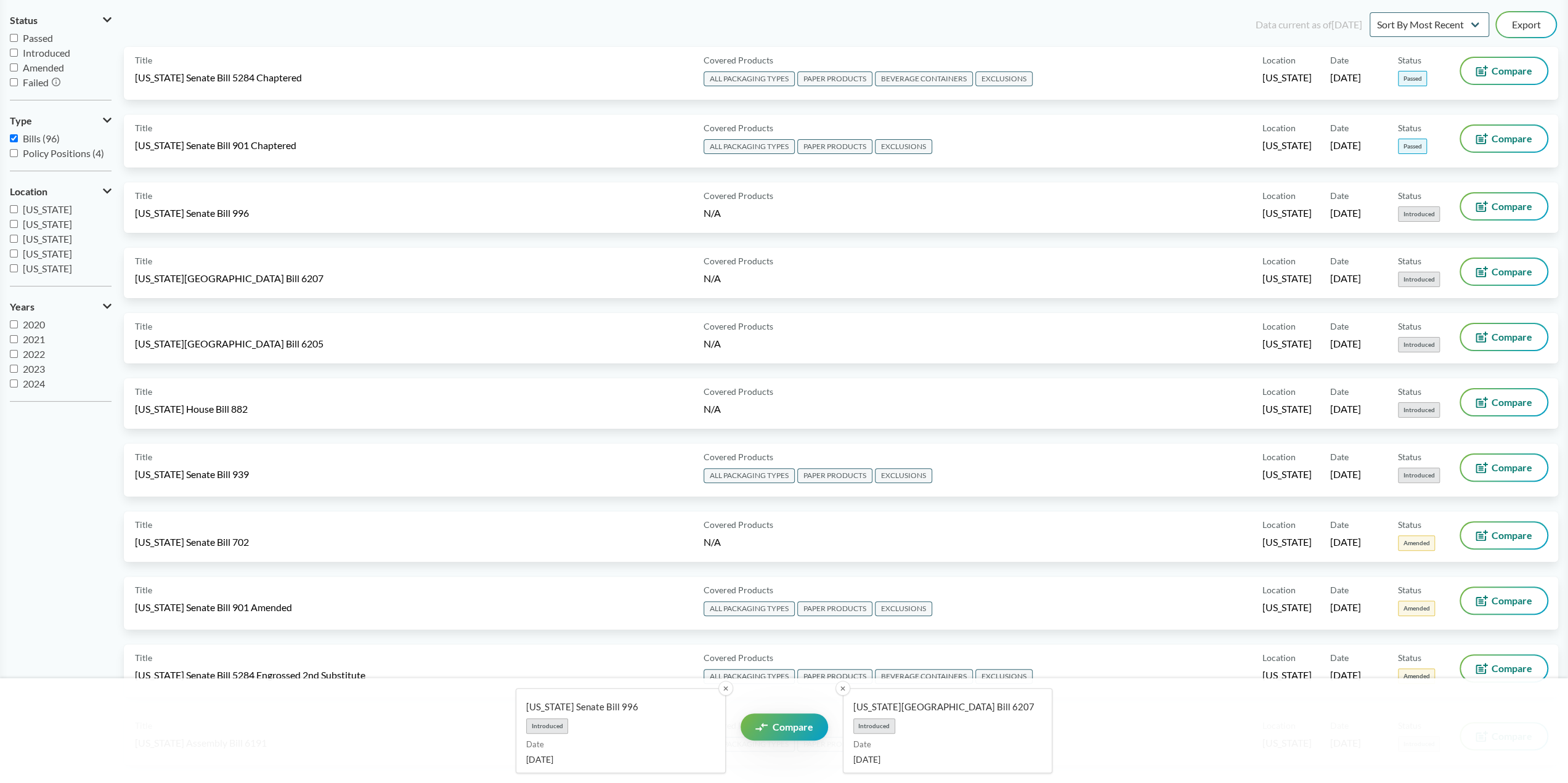
scroll to position [185, 0]
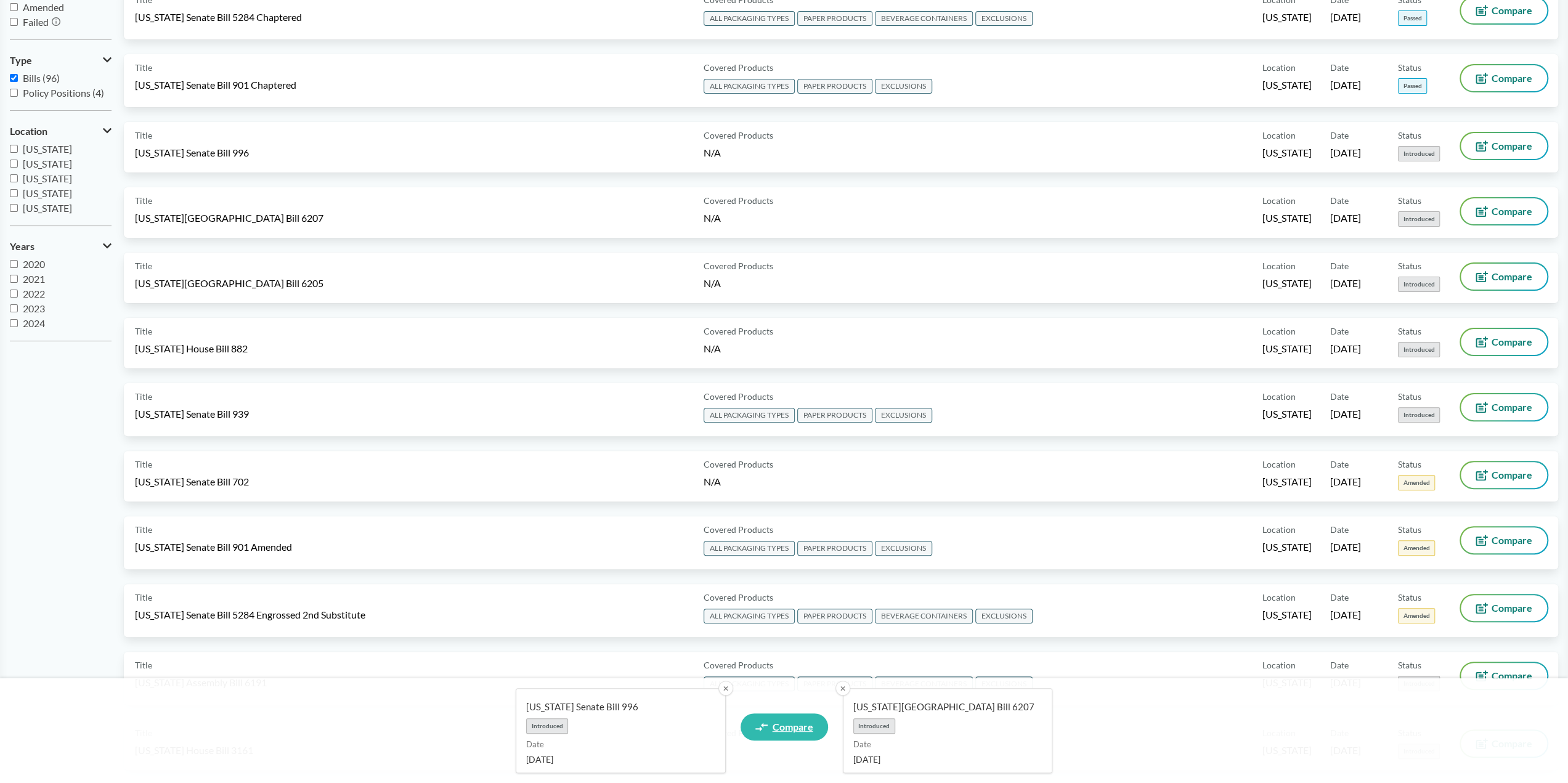
click at [781, 729] on span "Compare" at bounding box center [793, 727] width 41 height 10
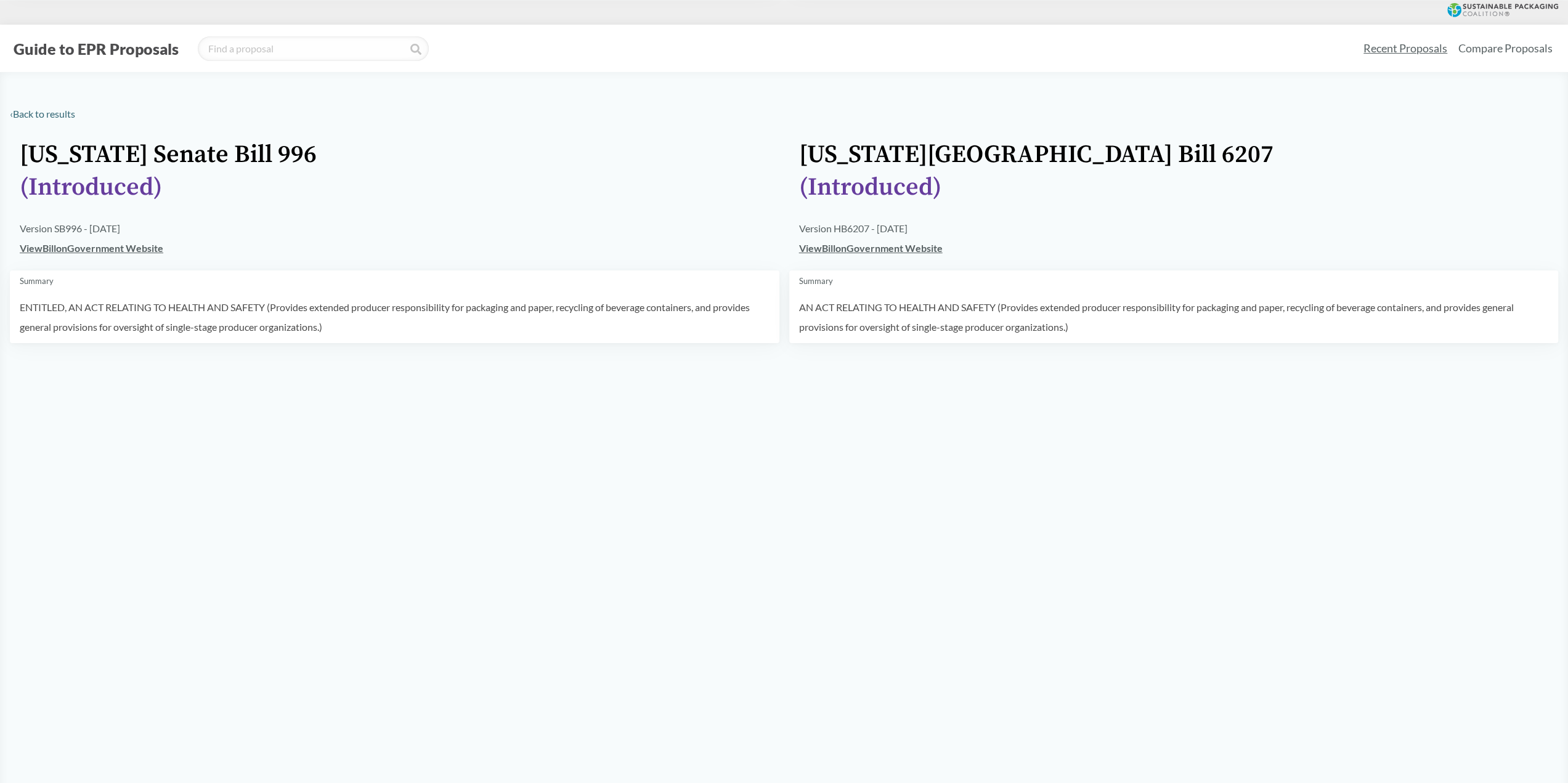
click at [146, 250] on link "View Bill on Government Website" at bounding box center [91, 248] width 144 height 12
click at [50, 114] on link "‹ Back to results" at bounding box center [43, 114] width 65 height 12
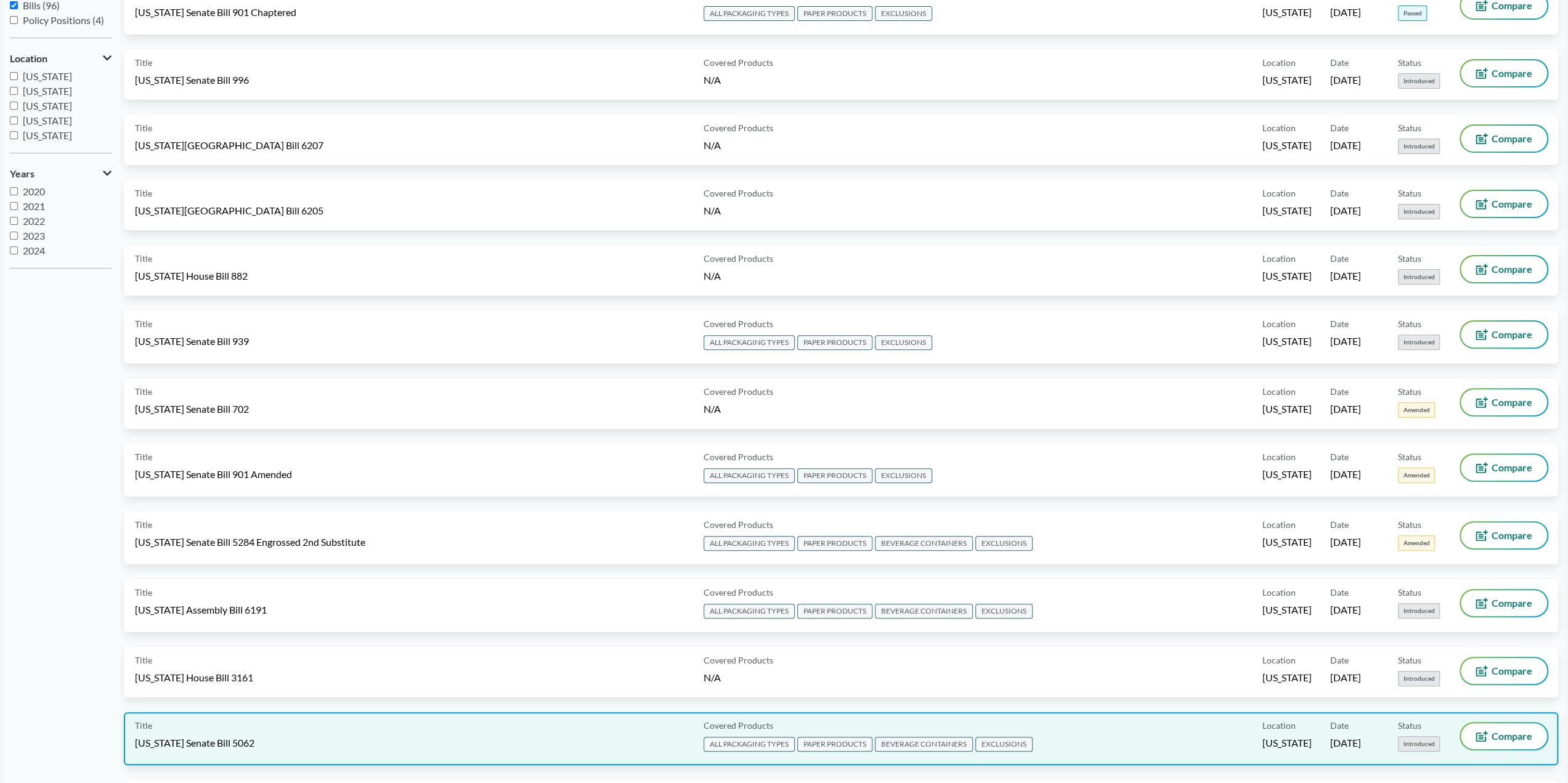
scroll to position [246, 0]
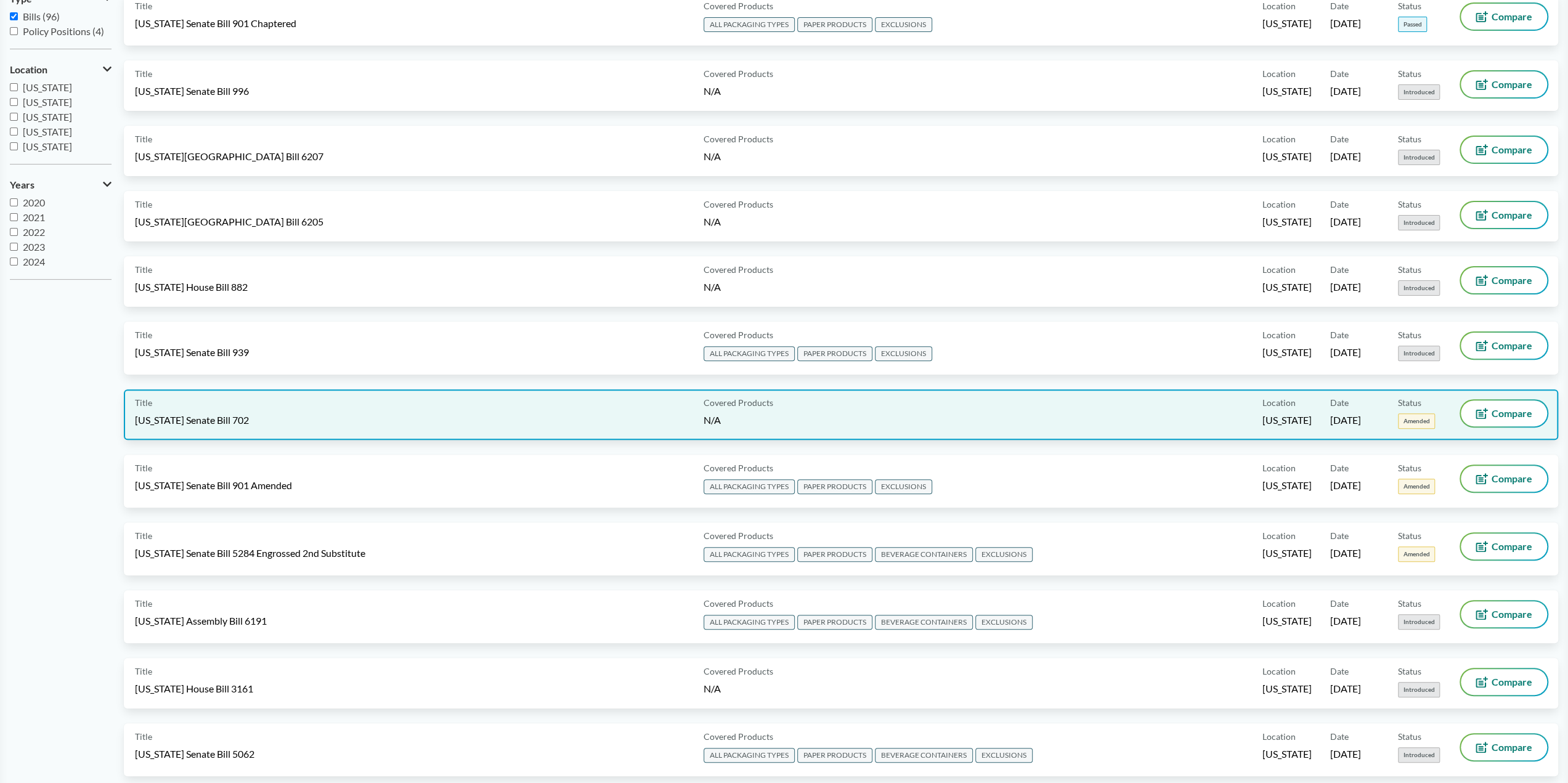
click at [270, 409] on div "Title [US_STATE] Senate Bill 702" at bounding box center [416, 414] width 563 height 28
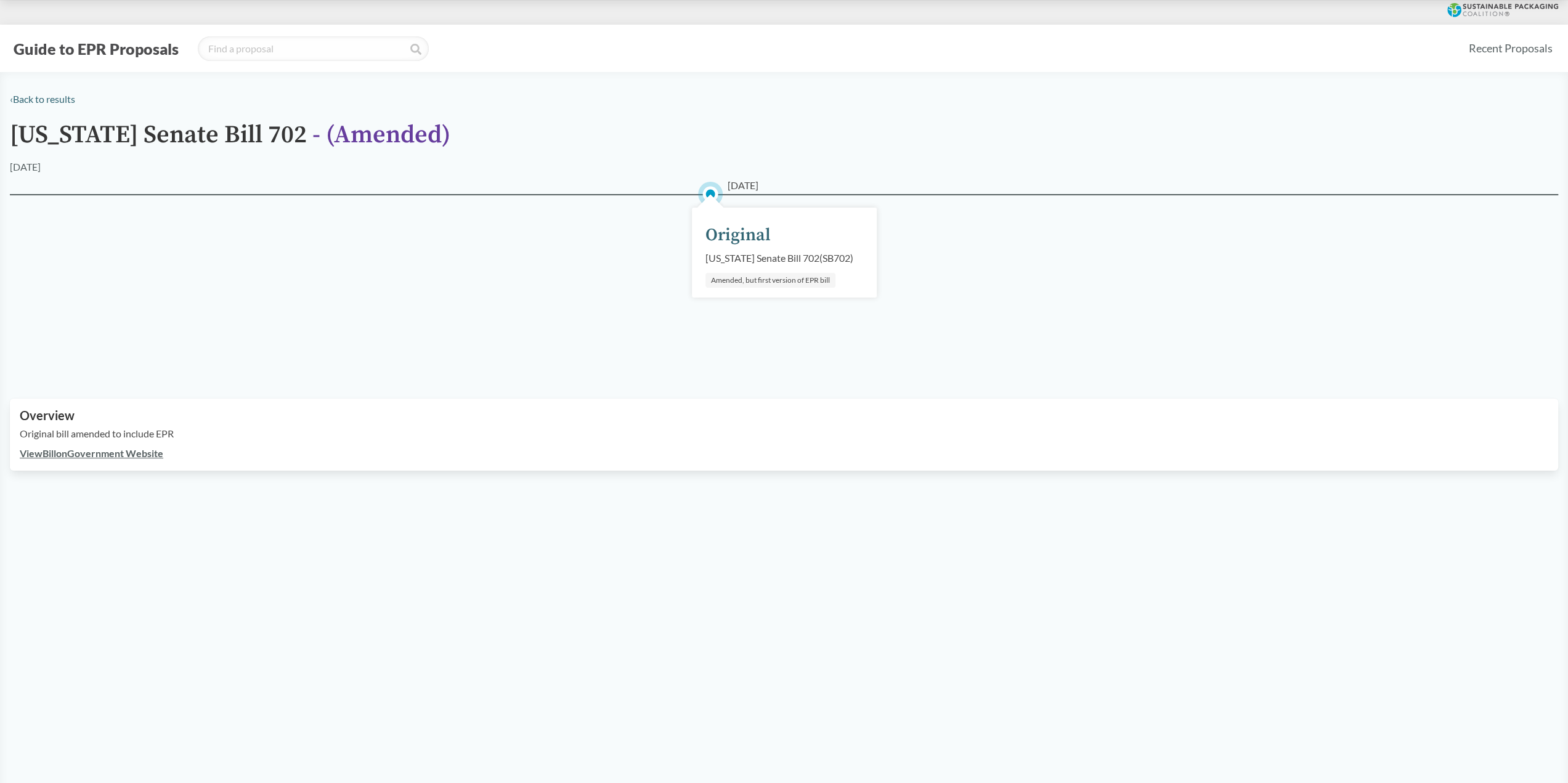
click at [748, 280] on div "Amended, but first version of EPR bill" at bounding box center [770, 280] width 130 height 15
